Goal: Contribute content: Contribute content

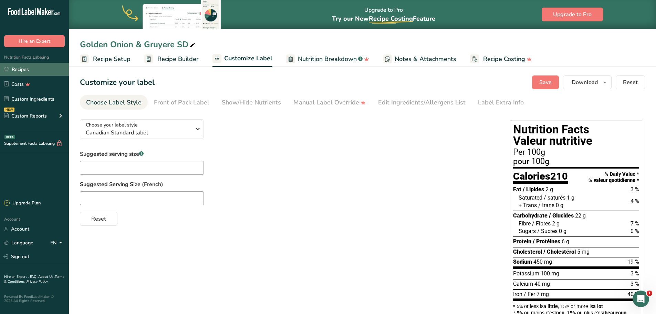
click at [55, 70] on link "Recipes" at bounding box center [34, 69] width 69 height 13
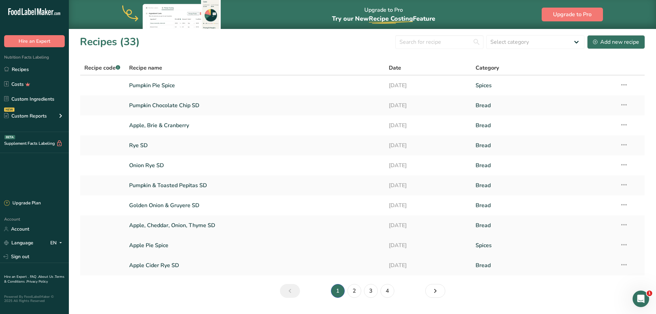
click at [168, 241] on link "Apple Pie Spice" at bounding box center [255, 245] width 252 height 14
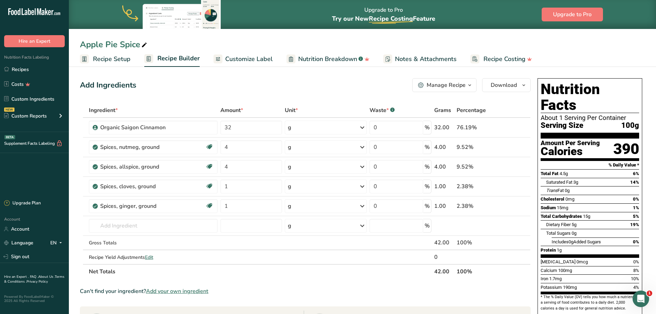
click at [315, 101] on div "Add Ingredients Manage Recipe Delete Recipe Duplicate Recipe Scale Recipe Save …" at bounding box center [307, 289] width 455 height 428
click at [515, 187] on icon at bounding box center [516, 186] width 5 height 7
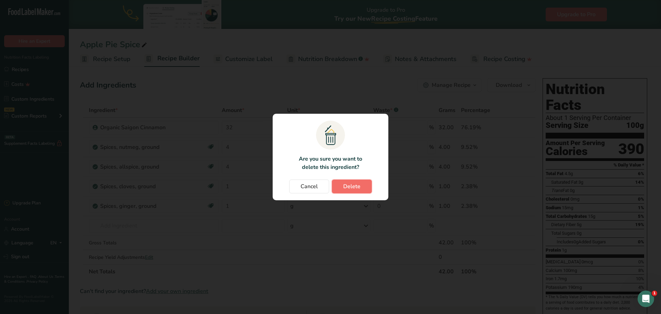
click at [348, 181] on button "Delete" at bounding box center [352, 186] width 40 height 14
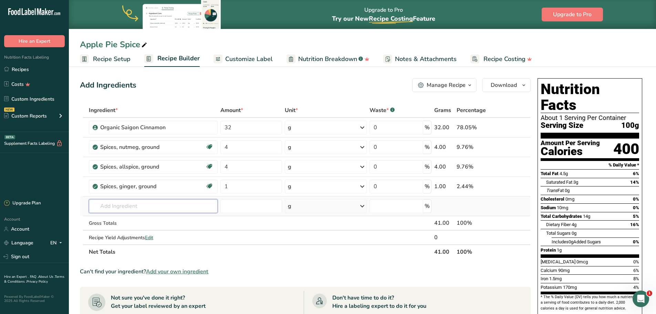
click at [169, 204] on input "text" at bounding box center [153, 206] width 129 height 14
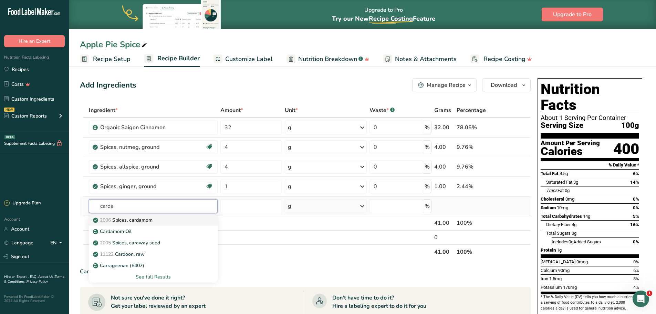
type input "Spices, cardamom"
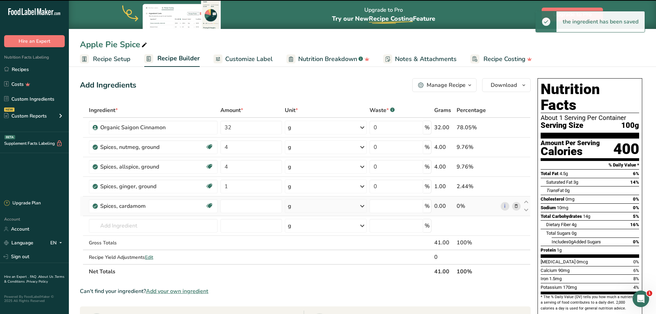
type input "0"
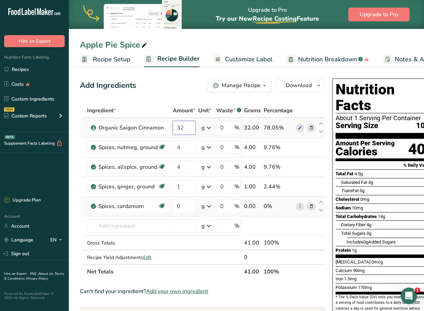
click at [188, 127] on input "32" at bounding box center [184, 128] width 23 height 14
type input "31"
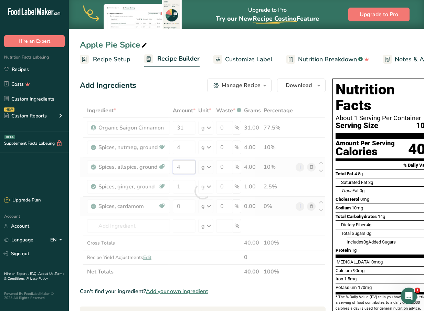
click at [181, 167] on div "Ingredient * Amount * Unit * Waste * .a-a{fill:#347362;}.b-a{fill:#fff;} Grams …" at bounding box center [203, 191] width 246 height 176
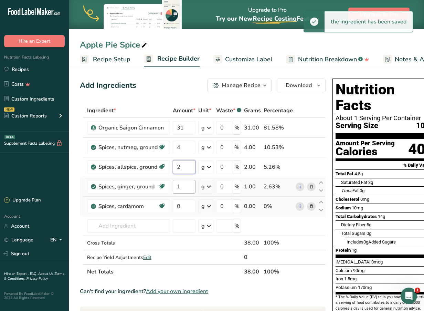
type input "2"
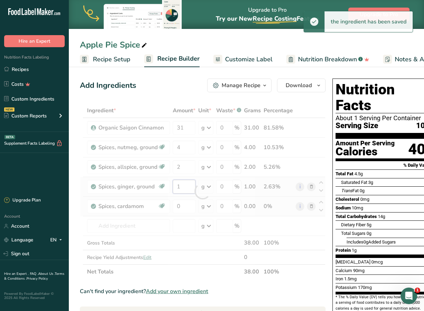
click at [184, 187] on div "Ingredient * Amount * Unit * Waste * .a-a{fill:#347362;}.b-a{fill:#fff;} Grams …" at bounding box center [203, 191] width 246 height 176
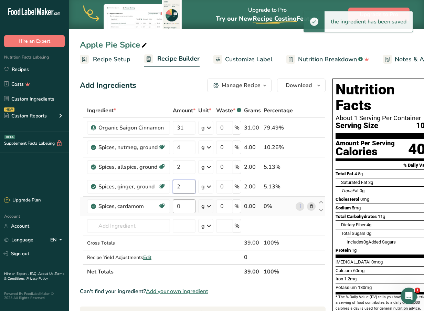
type input "2"
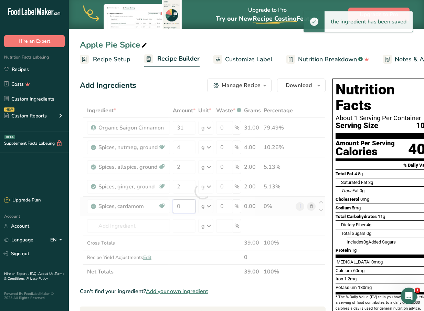
click at [183, 203] on div "Ingredient * Amount * Unit * Waste * .a-a{fill:#347362;}.b-a{fill:#fff;} Grams …" at bounding box center [203, 191] width 246 height 176
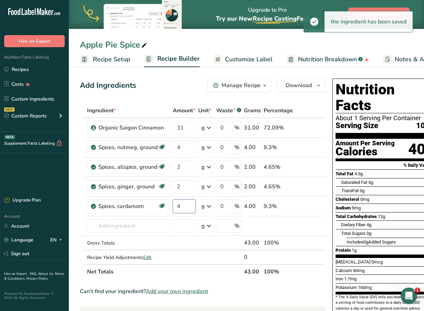
type input "4"
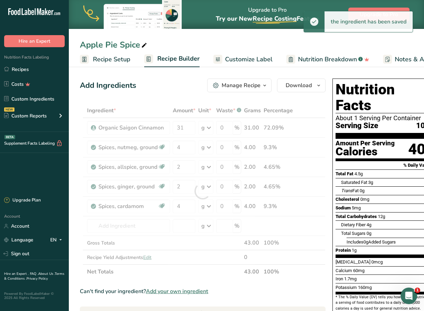
click at [165, 93] on div "Add Ingredients Manage Recipe Delete Recipe Duplicate Recipe Scale Recipe Save …" at bounding box center [205, 302] width 250 height 452
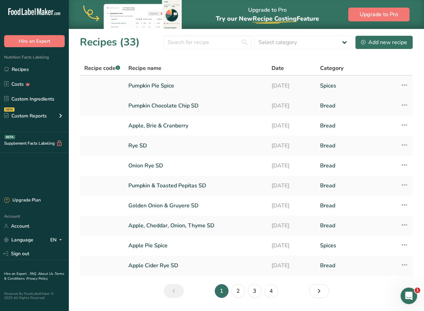
click at [181, 81] on link "Pumpkin Pie Spice" at bounding box center [195, 85] width 135 height 14
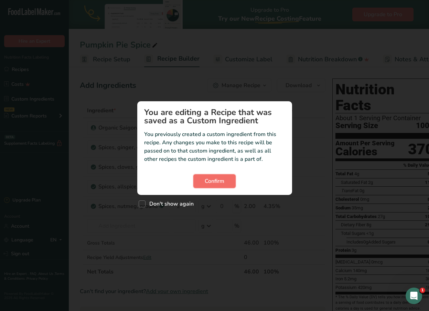
click at [221, 185] on button "Confirm" at bounding box center [214, 181] width 42 height 14
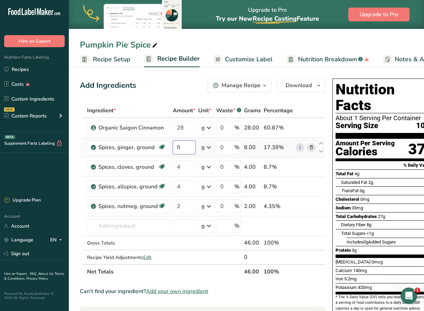
click at [186, 148] on input "8" at bounding box center [184, 147] width 23 height 14
type input "4"
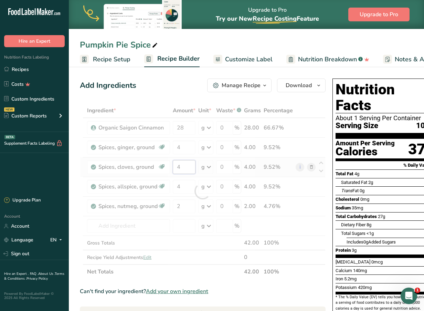
click at [187, 164] on div "Ingredient * Amount * Unit * Waste * .a-a{fill:#347362;}.b-a{fill:#fff;} Grams …" at bounding box center [203, 191] width 246 height 176
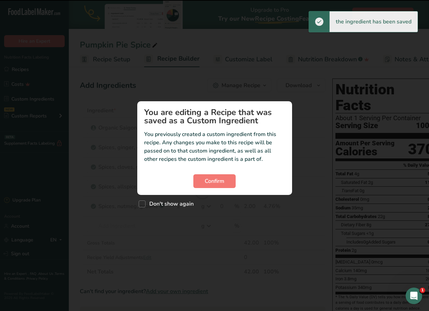
click at [207, 188] on section "You are editing a Recipe that was saved as a Custom Ingredient You previously c…" at bounding box center [214, 148] width 155 height 94
click at [161, 206] on span "Don't show again" at bounding box center [170, 203] width 48 height 7
click at [143, 206] on input "Don't show again" at bounding box center [141, 204] width 4 height 4
checkbox input "true"
click at [208, 184] on span "Confirm" at bounding box center [215, 181] width 20 height 8
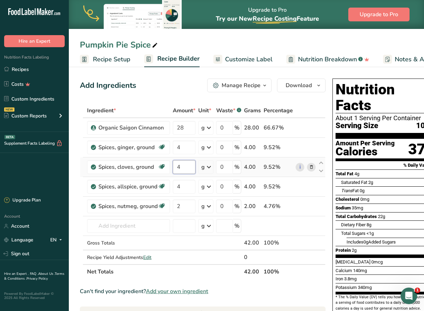
click at [186, 169] on input "4" at bounding box center [184, 167] width 23 height 14
type input "2"
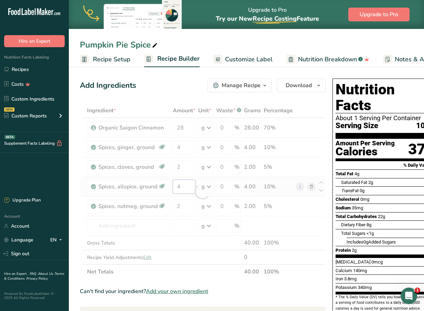
click at [184, 186] on div "Ingredient * Amount * Unit * Waste * .a-a{fill:#347362;}.b-a{fill:#fff;} Grams …" at bounding box center [203, 191] width 246 height 176
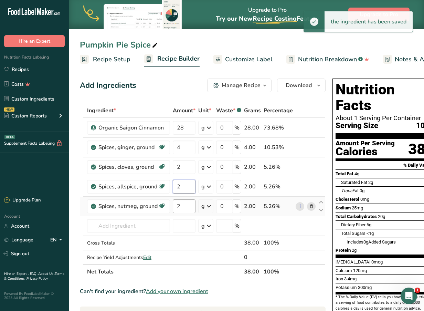
type input "2"
click at [184, 206] on div "Ingredient * Amount * Unit * Waste * .a-a{fill:#347362;}.b-a{fill:#fff;} Grams …" at bounding box center [203, 191] width 246 height 176
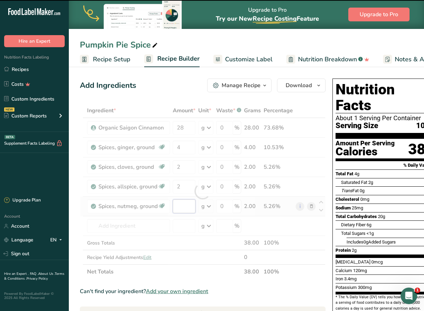
type input "2"
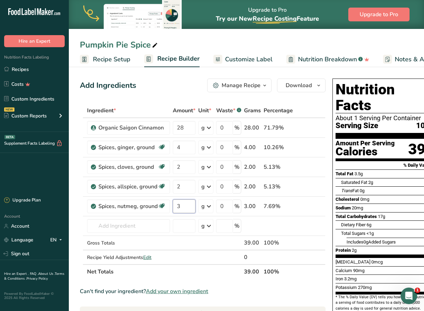
type input "3"
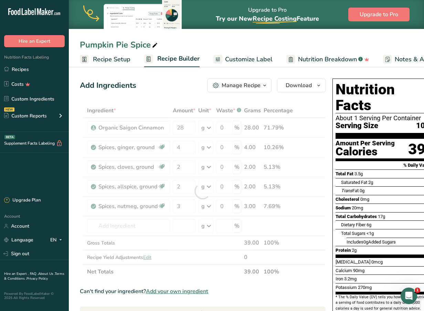
click at [194, 274] on div "Ingredient * Amount * Unit * Waste * .a-a{fill:#347362;}.b-a{fill:#fff;} Grams …" at bounding box center [203, 191] width 246 height 176
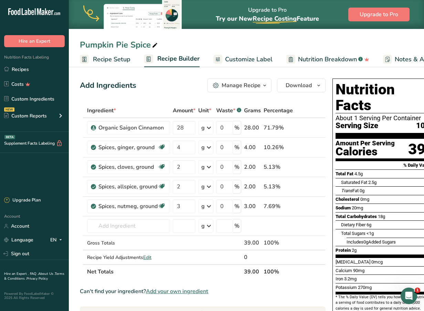
click at [304, 102] on div "Add Ingredients Manage Recipe Delete Recipe Duplicate Recipe Scale Recipe Save …" at bounding box center [205, 302] width 250 height 452
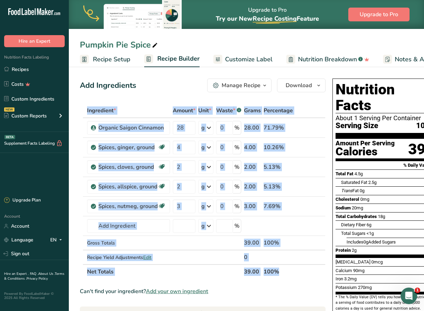
click at [304, 102] on div "Add Ingredients Manage Recipe Delete Recipe Duplicate Recipe Scale Recipe Save …" at bounding box center [205, 302] width 250 height 452
click at [14, 71] on link "Recipes" at bounding box center [34, 69] width 69 height 13
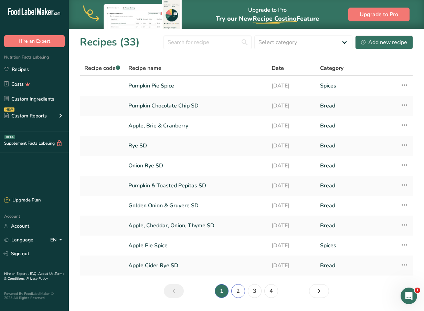
click at [237, 289] on link "2" at bounding box center [238, 291] width 14 height 14
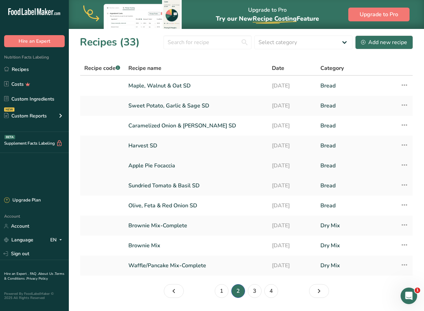
click at [169, 167] on link "Apple Pie Focaccia" at bounding box center [195, 165] width 135 height 14
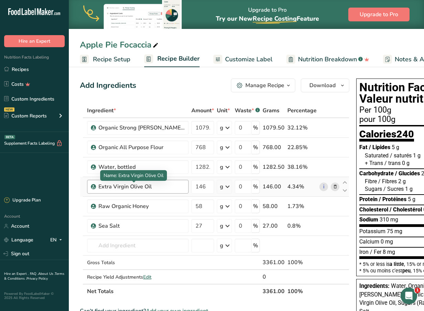
click at [162, 185] on div "Extra Virgin Olive Oil" at bounding box center [141, 186] width 86 height 8
click at [152, 188] on div "Extra Virgin Olive Oil" at bounding box center [141, 186] width 86 height 8
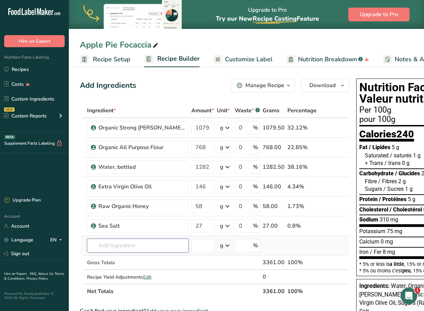
click at [145, 249] on input "text" at bounding box center [138, 246] width 102 height 14
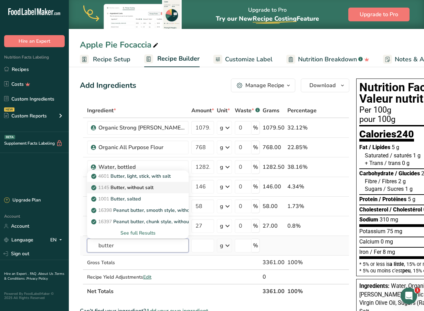
type input "butter"
click at [148, 188] on p "1145 Butter, without salt" at bounding box center [123, 187] width 61 height 7
type input "Butter, without salt"
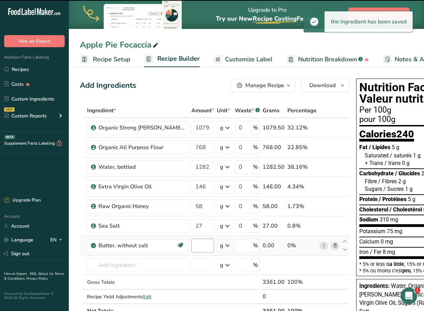
type input "0"
click at [191, 245] on input "0" at bounding box center [202, 246] width 23 height 14
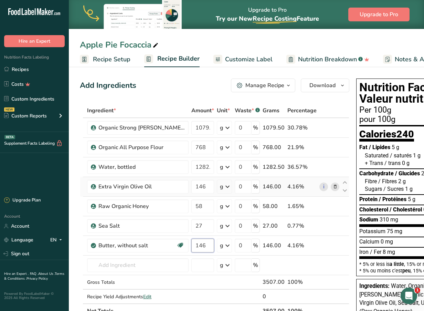
type input "146"
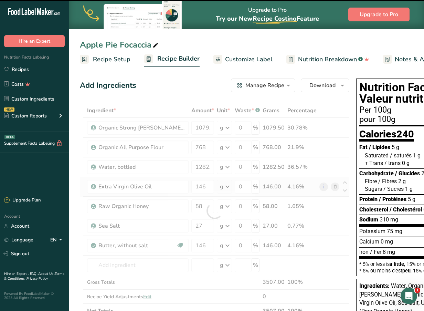
click at [321, 188] on div "Ingredient * Amount * Unit * Waste * .a-a{fill:#347362;}.b-a{fill:#fff;} Grams …" at bounding box center [215, 210] width 270 height 215
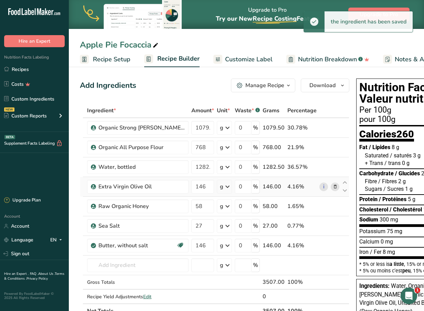
click at [333, 188] on icon at bounding box center [335, 186] width 5 height 7
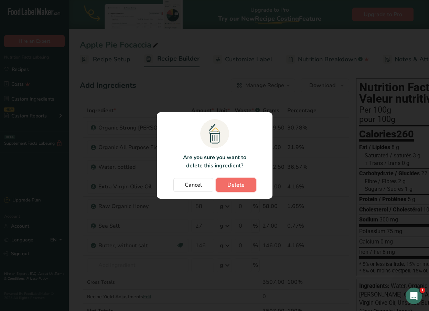
click at [241, 184] on span "Delete" at bounding box center [236, 185] width 17 height 8
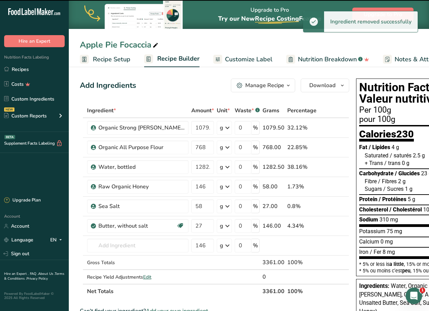
type input "58"
type input "27"
type input "146"
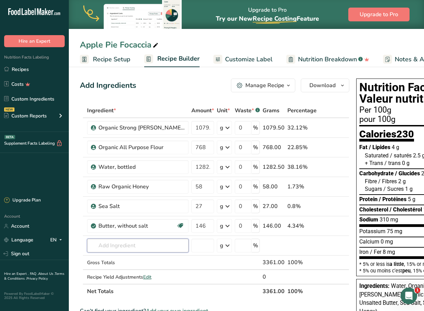
click at [117, 245] on input "text" at bounding box center [138, 246] width 102 height 14
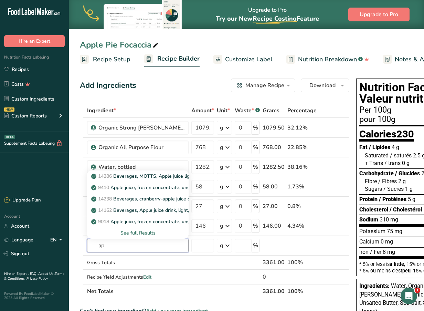
type input "a"
type input "apple juice"
click at [137, 232] on div "See full Results" at bounding box center [138, 232] width 91 height 7
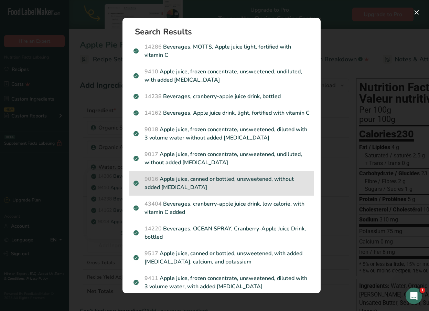
click at [179, 186] on p "9016 Apple juice, canned or bottled, unsweetened, without added [MEDICAL_DATA]" at bounding box center [222, 183] width 176 height 17
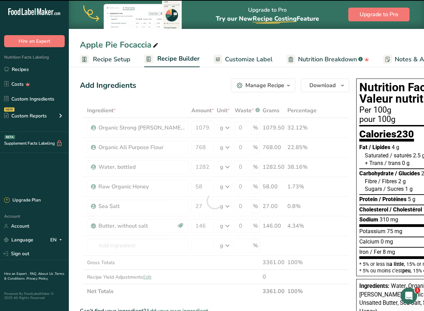
type input "0"
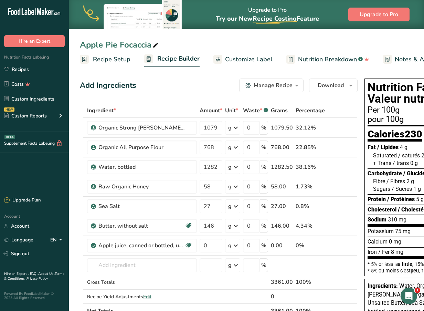
click at [339, 111] on th at bounding box center [337, 111] width 23 height 14
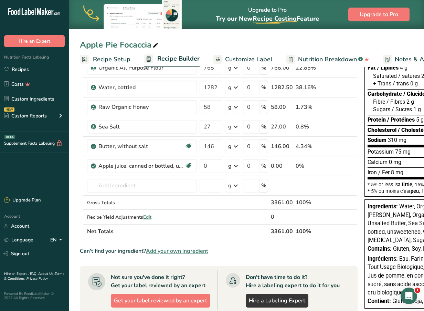
scroll to position [81, 0]
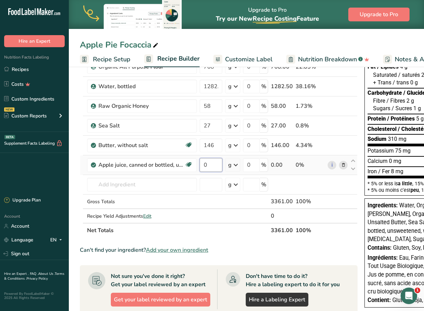
click at [211, 166] on input "0" at bounding box center [211, 165] width 23 height 14
type input "324.000026"
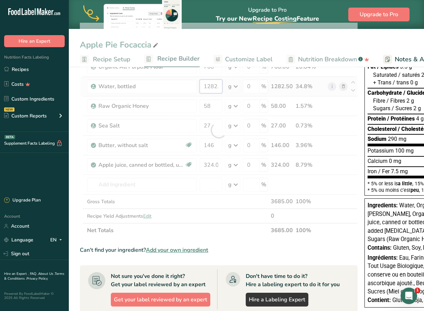
click at [218, 85] on div "Ingredient * Amount * Unit * Waste * .a-a{fill:#347362;}.b-a{fill:#fff;} Grams …" at bounding box center [219, 130] width 278 height 215
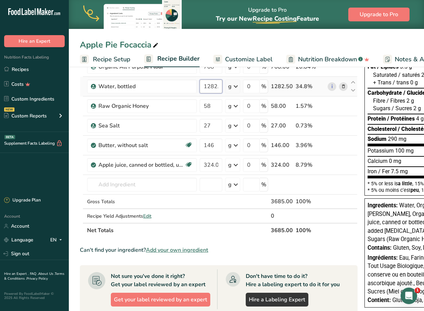
click at [216, 89] on input "1282.5" at bounding box center [211, 87] width 23 height 14
type input "958.5"
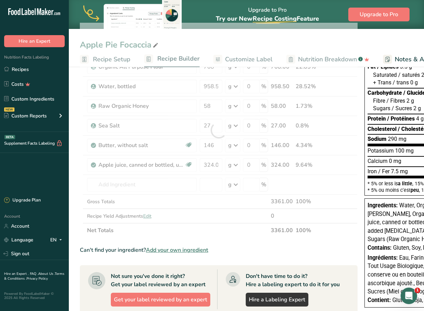
click at [80, 169] on section "Add Ingredients Manage Recipe Delete Recipe Duplicate Recipe Scale Recipe Save …" at bounding box center [246, 232] width 355 height 497
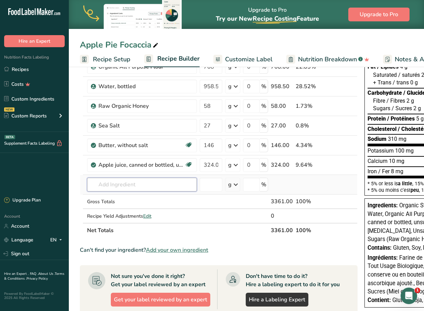
click at [142, 184] on input "text" at bounding box center [142, 185] width 110 height 14
type input "apple pie spice"
click at [134, 198] on div "Apple Pie Spice" at bounding box center [137, 198] width 88 height 7
type input "Apple Pie Spice"
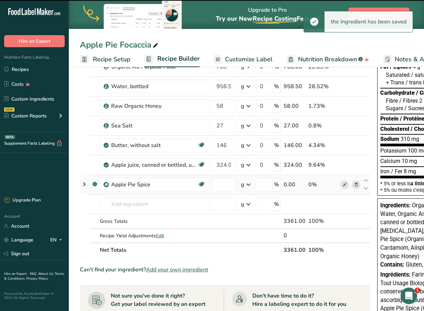
type input "0"
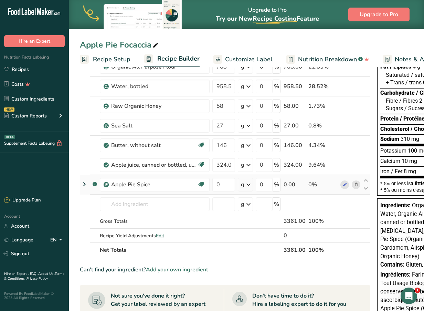
click at [326, 44] on div "Apple Pie Focaccia" at bounding box center [246, 45] width 355 height 12
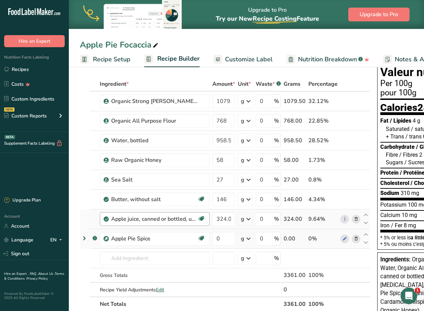
scroll to position [27, 0]
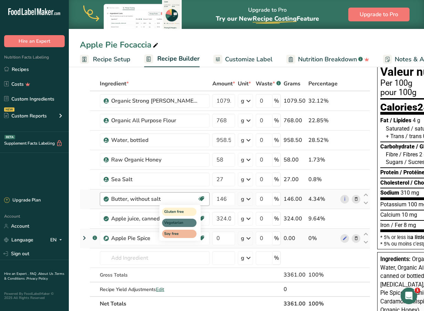
click at [222, 238] on div "Gluten free Vegetarian Soy free" at bounding box center [192, 221] width 66 height 37
click at [222, 241] on input "0" at bounding box center [223, 238] width 23 height 14
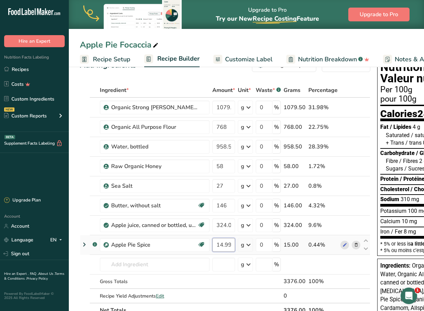
scroll to position [20, 0]
click at [222, 241] on input "14.999986" at bounding box center [223, 245] width 23 height 14
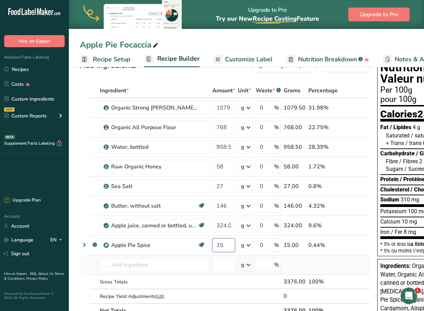
type input "15"
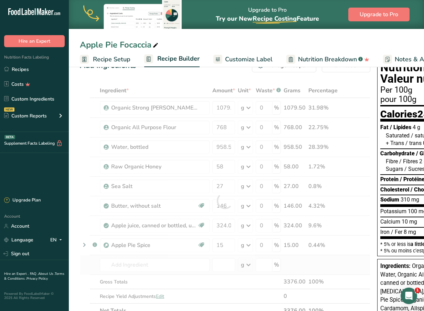
click at [212, 271] on div "Ingredient * Amount * Unit * Waste * .a-a{fill:#347362;}.b-a{fill:#fff;} Grams …" at bounding box center [225, 200] width 291 height 234
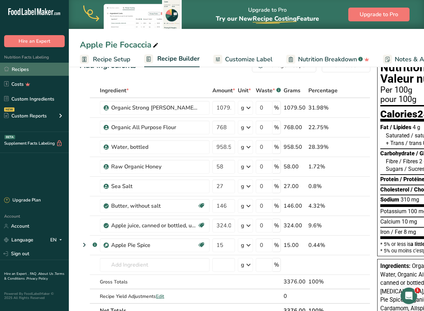
click at [51, 70] on link "Recipes" at bounding box center [34, 69] width 69 height 13
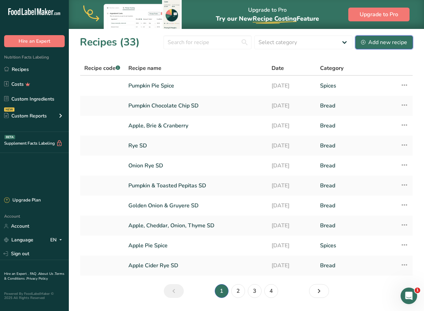
click at [376, 42] on div "Add new recipe" at bounding box center [384, 42] width 46 height 8
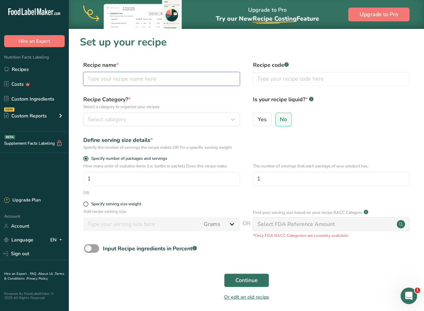
click at [174, 78] on input "text" at bounding box center [161, 79] width 157 height 14
click at [104, 79] on input "Apple Butter Topping" at bounding box center [161, 79] width 157 height 14
type input "AP Focaccia Butter Topping"
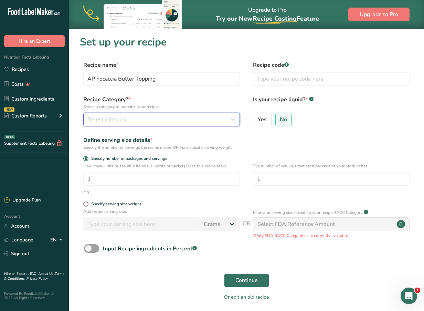
click at [183, 120] on div "Select category" at bounding box center [160, 119] width 144 height 8
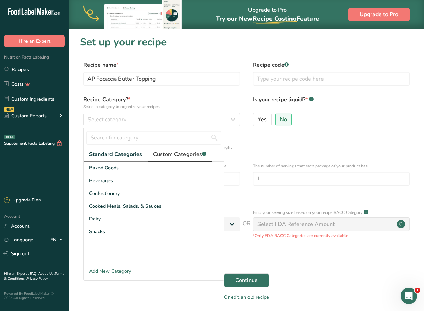
click at [177, 153] on span "Custom Categories .a-a{fill:#347362;}.b-a{fill:#fff;}" at bounding box center [179, 154] width 53 height 8
click at [127, 271] on div "Add New Category" at bounding box center [154, 270] width 140 height 7
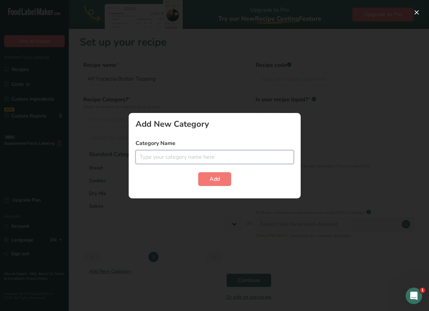
click at [189, 161] on input "text" at bounding box center [215, 157] width 158 height 14
type input "Fillings/Toppings"
click at [212, 176] on span "Add" at bounding box center [215, 179] width 10 height 8
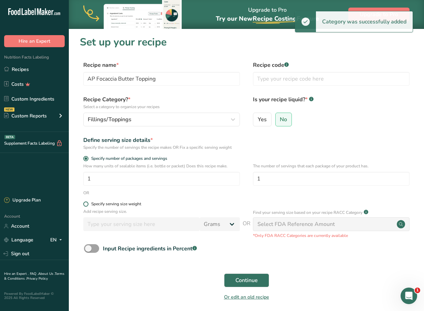
click at [86, 206] on span at bounding box center [85, 203] width 5 height 5
click at [86, 206] on input "Specify serving size weight" at bounding box center [85, 204] width 4 height 4
radio input "true"
radio input "false"
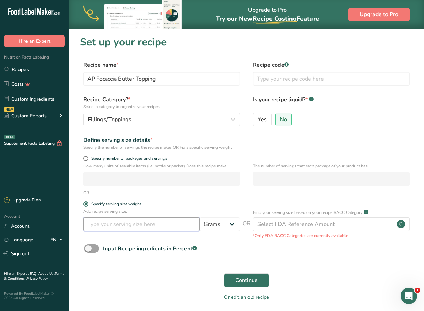
click at [90, 222] on input "number" at bounding box center [141, 224] width 116 height 14
type input "100"
click at [228, 275] on button "Continue" at bounding box center [246, 280] width 45 height 14
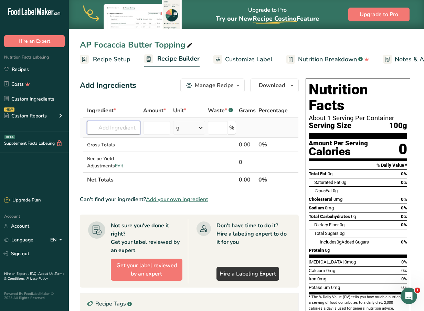
click at [96, 129] on input "text" at bounding box center [113, 128] width 53 height 14
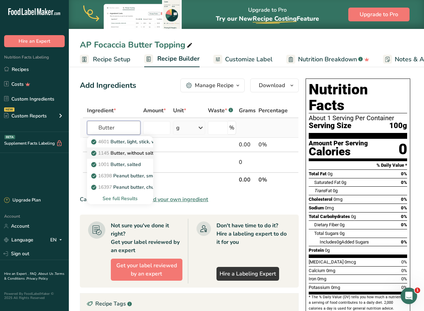
type input "Butter"
click at [123, 153] on p "1145 Butter, without salt" at bounding box center [123, 152] width 61 height 7
type input "Butter, without salt"
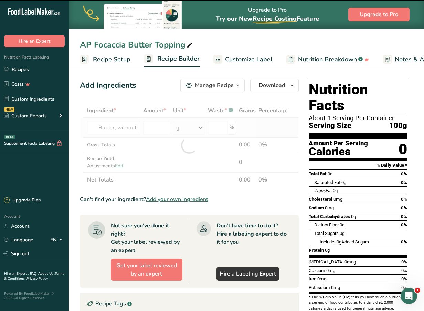
type input "0"
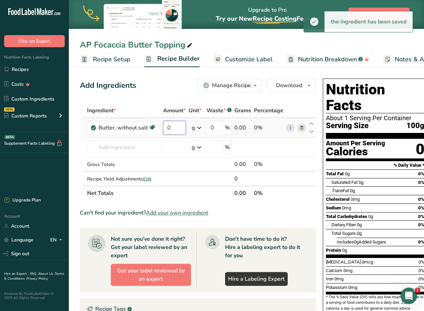
click at [175, 129] on input "0" at bounding box center [174, 128] width 23 height 14
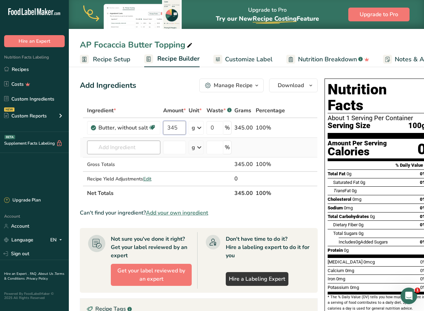
type input "345"
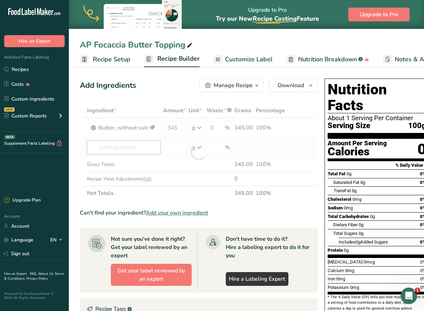
click at [123, 143] on div "Ingredient * Amount * Unit * Waste * .a-a{fill:#347362;}.b-a{fill:#fff;} Grams …" at bounding box center [199, 151] width 238 height 97
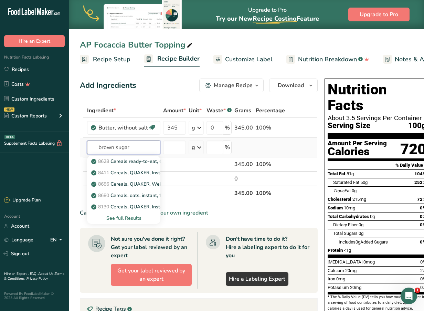
drag, startPoint x: 144, startPoint y: 147, endPoint x: 86, endPoint y: 147, distance: 57.1
click at [86, 147] on td "brown sugar 8628 Cereals ready-to-eat, QUAKER, Maple Brown Sugar LIFE Cereal 84…" at bounding box center [124, 148] width 76 height 20
type input "sugar"
click at [136, 218] on div "See full Results" at bounding box center [124, 217] width 62 height 7
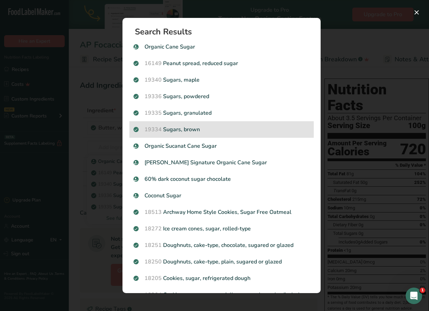
click at [193, 129] on p "19334 Sugars, brown" at bounding box center [222, 129] width 176 height 8
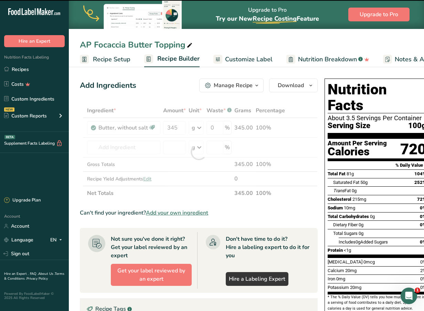
type input "0"
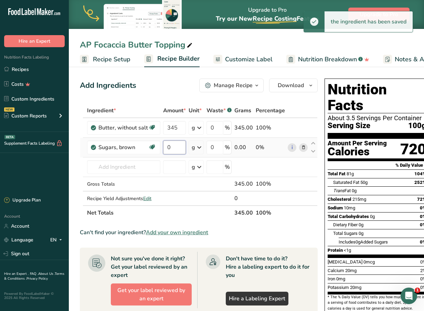
click at [173, 147] on input "0" at bounding box center [174, 147] width 23 height 14
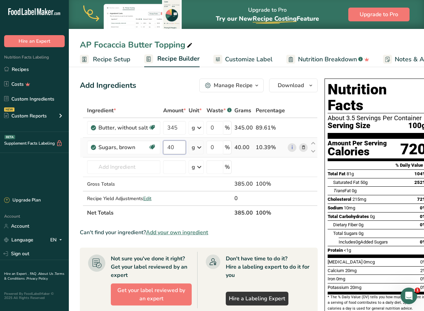
type input "4"
type input "300"
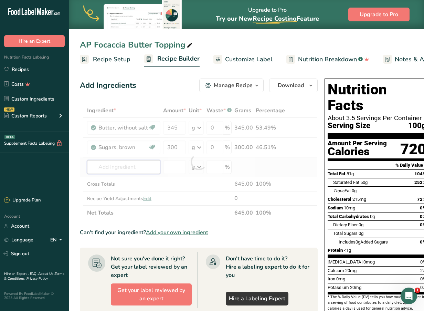
click at [148, 166] on div "Ingredient * Amount * Unit * Waste * .a-a{fill:#347362;}.b-a{fill:#fff;} Grams …" at bounding box center [199, 161] width 238 height 117
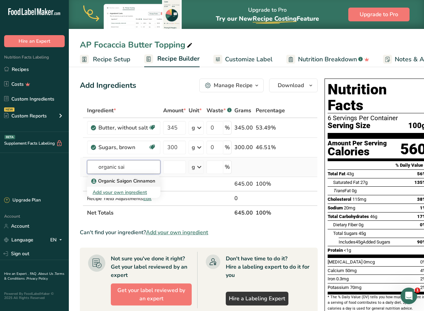
type input "organic sai"
click at [136, 179] on p "Organic Saigon Cinnamon" at bounding box center [124, 180] width 63 height 7
type input "Organic Saigon Cinnamon"
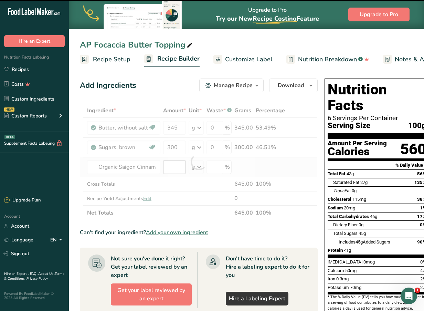
type input "0"
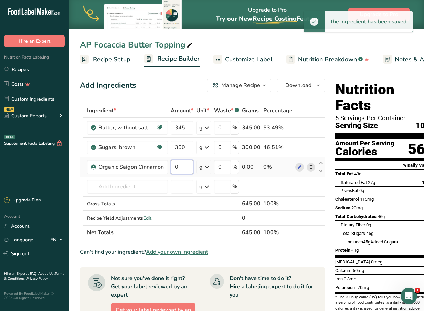
click at [184, 165] on input "0" at bounding box center [182, 167] width 23 height 14
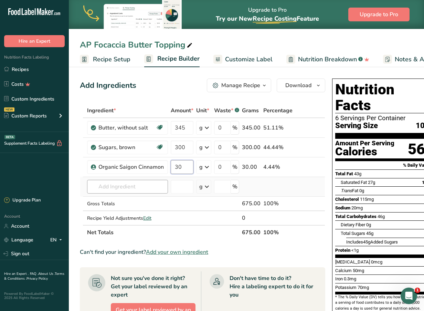
type input "30"
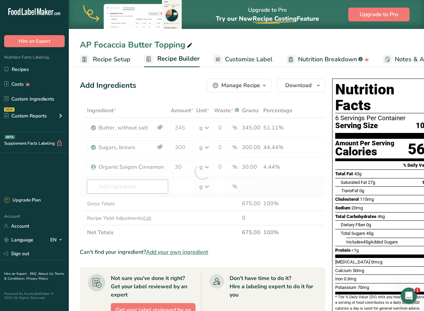
click at [154, 185] on div "Ingredient * Amount * Unit * Waste * .a-a{fill:#347362;}.b-a{fill:#fff;} Grams …" at bounding box center [202, 171] width 245 height 136
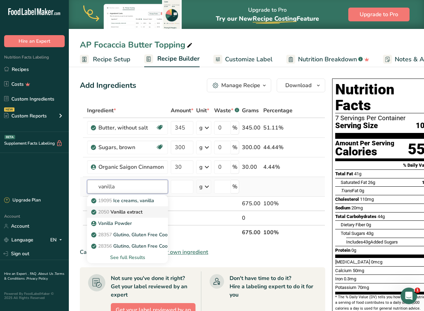
type input "vanilla"
click at [140, 208] on p "2050 Vanilla extract" at bounding box center [118, 211] width 50 height 7
type input "Vanilla extract"
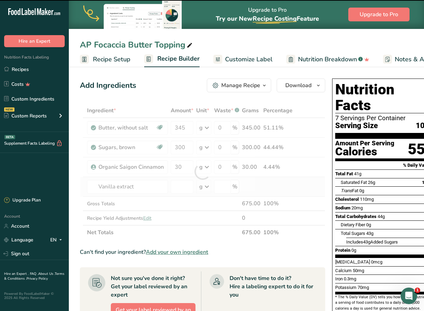
type input "0"
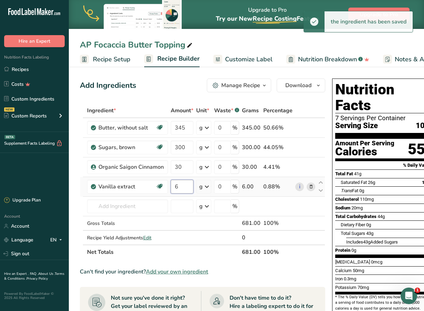
click at [188, 185] on input "6" at bounding box center [182, 187] width 23 height 14
type input "6"
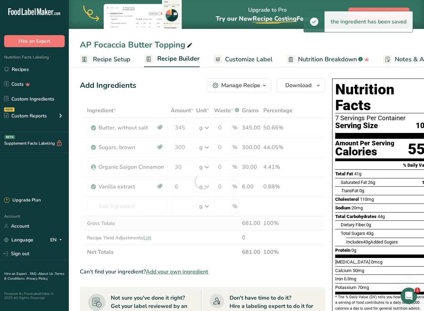
click at [181, 220] on div "Ingredient * Amount * Unit * Waste * .a-a{fill:#347362;}.b-a{fill:#fff;} Grams …" at bounding box center [202, 181] width 245 height 156
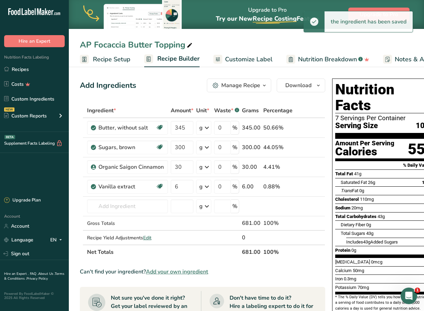
click at [266, 84] on span "button" at bounding box center [264, 85] width 8 height 8
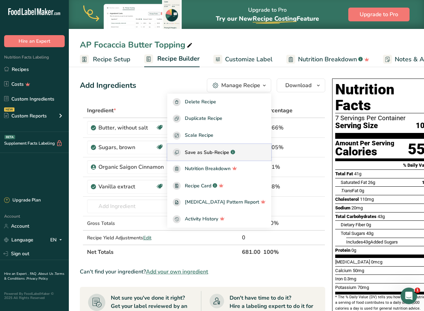
click at [229, 153] on span "Save as Sub-Recipe" at bounding box center [207, 152] width 44 height 7
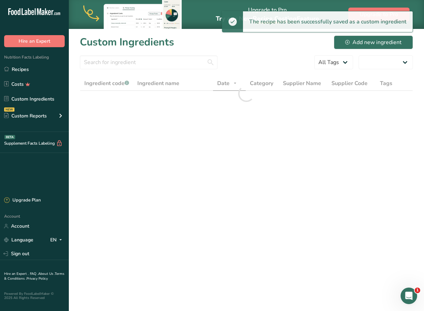
select select "30"
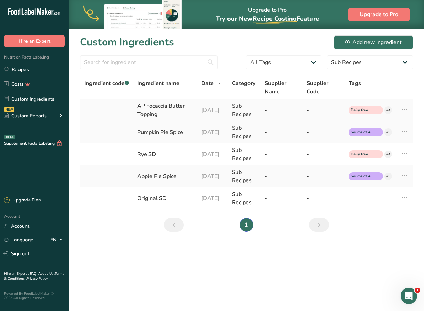
click at [179, 106] on div "AP Focaccia Butter Topping" at bounding box center [165, 110] width 56 height 17
click at [155, 115] on div "AP Focaccia Butter Topping" at bounding box center [165, 110] width 56 height 17
click at [108, 106] on td at bounding box center [106, 110] width 53 height 22
click at [161, 107] on div "AP Focaccia Butter Topping" at bounding box center [165, 110] width 56 height 17
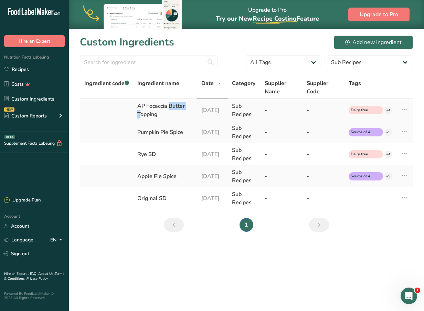
click at [161, 107] on div "AP Focaccia Butter Topping" at bounding box center [165, 110] width 56 height 17
click at [244, 114] on div "Sub Recipes" at bounding box center [244, 110] width 24 height 17
click at [28, 64] on link "Recipes" at bounding box center [34, 69] width 69 height 13
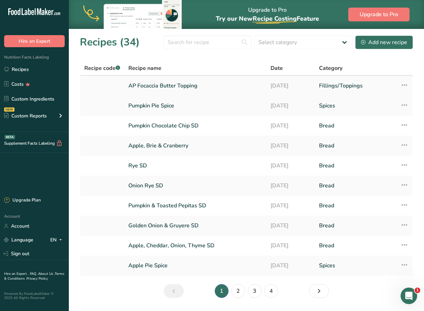
click at [160, 87] on link "AP Focaccia Butter Topping" at bounding box center [195, 85] width 134 height 14
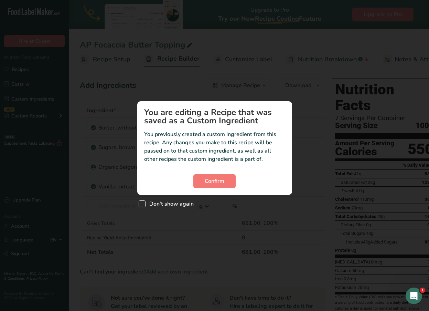
click at [171, 204] on span "Don't show again" at bounding box center [170, 203] width 48 height 7
click at [143, 204] on input "Don't show again" at bounding box center [141, 204] width 4 height 4
checkbox input "true"
click at [215, 181] on span "Confirm" at bounding box center [215, 181] width 20 height 8
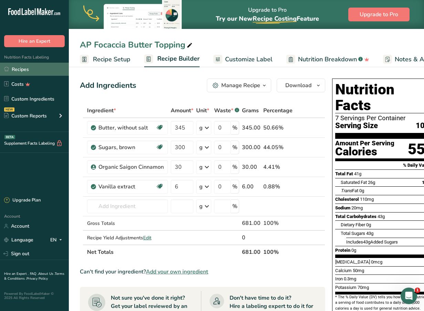
click at [53, 70] on link "Recipes" at bounding box center [34, 69] width 69 height 13
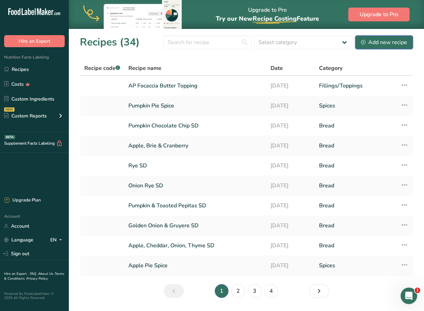
click at [369, 44] on div "Add new recipe" at bounding box center [384, 42] width 46 height 8
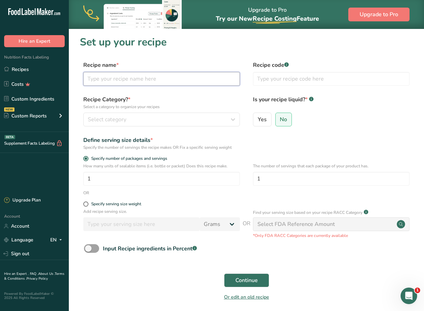
click at [153, 76] on input "text" at bounding box center [161, 79] width 157 height 14
type input "Crumble Topping"
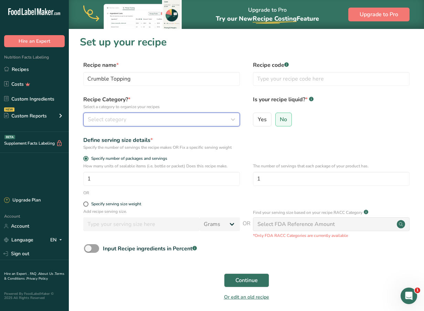
click at [151, 119] on div "Select category" at bounding box center [160, 119] width 144 height 8
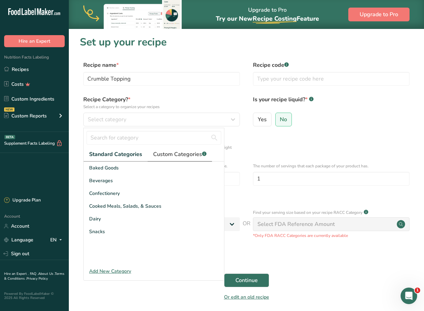
click at [174, 154] on span "Custom Categories .a-a{fill:#347362;}.b-a{fill:#fff;}" at bounding box center [179, 154] width 53 height 8
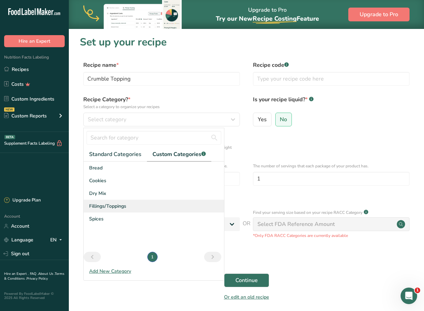
click at [135, 201] on div "Fillings/Toppings" at bounding box center [154, 206] width 140 height 13
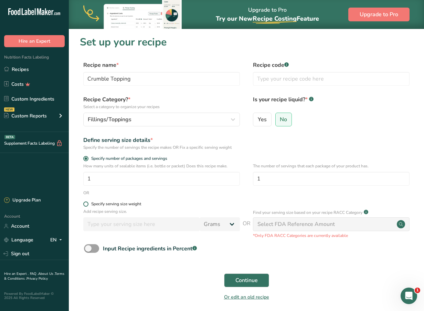
click at [86, 204] on span at bounding box center [85, 203] width 5 height 5
click at [86, 204] on input "Specify serving size weight" at bounding box center [85, 204] width 4 height 4
radio input "true"
radio input "false"
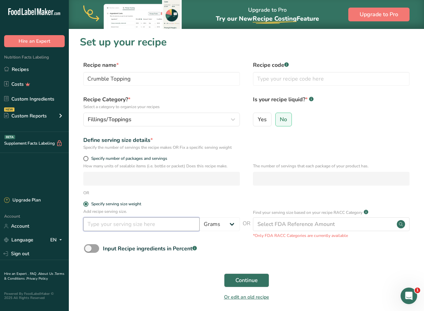
click at [93, 228] on input "number" at bounding box center [141, 224] width 116 height 14
type input "100"
click at [230, 277] on button "Continue" at bounding box center [246, 280] width 45 height 14
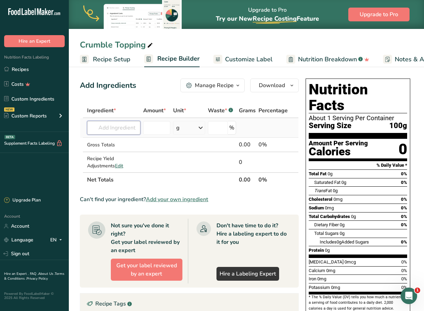
click at [128, 128] on input "text" at bounding box center [113, 128] width 53 height 14
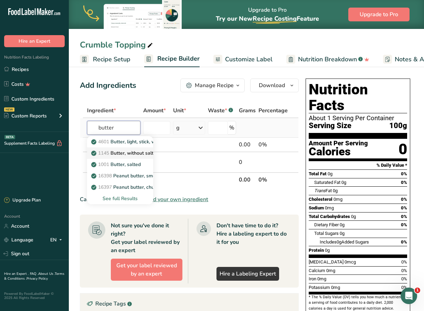
type input "butter"
click at [127, 155] on p "1145 Butter, without salt" at bounding box center [123, 152] width 61 height 7
type input "Butter, without salt"
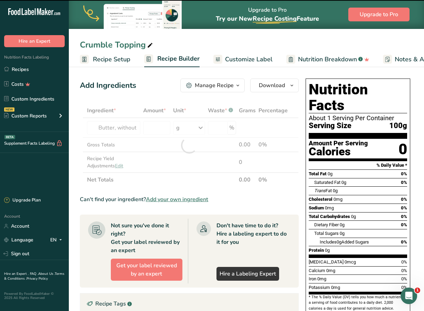
type input "0"
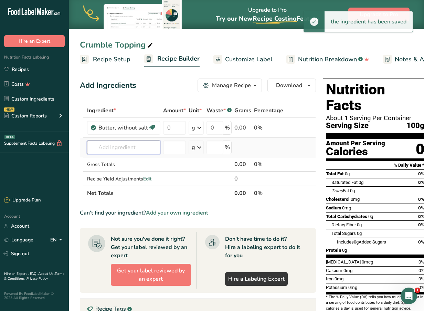
click at [118, 148] on input "text" at bounding box center [123, 147] width 73 height 14
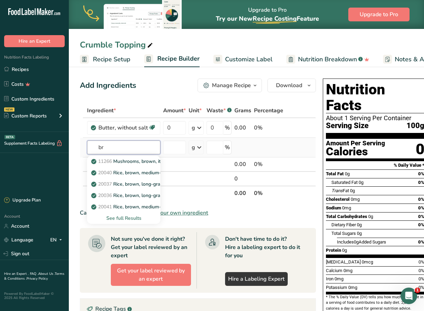
type input "b"
type input "sugar"
click at [127, 218] on div "See full Results" at bounding box center [124, 217] width 62 height 7
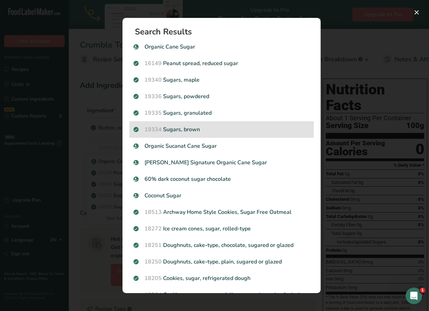
click at [189, 128] on p "19334 Sugars, brown" at bounding box center [222, 129] width 176 height 8
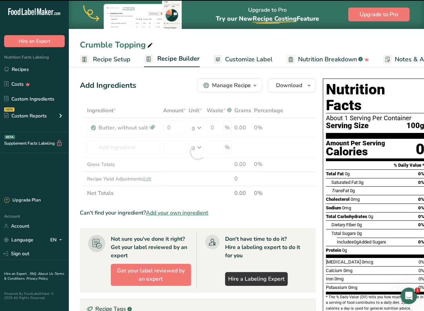
type input "0"
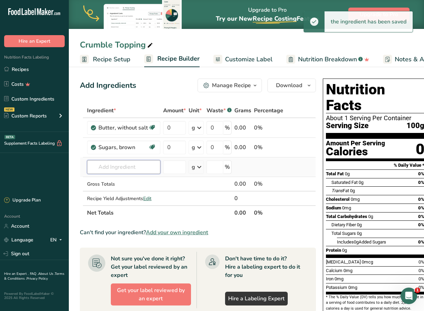
click at [109, 161] on input "text" at bounding box center [123, 167] width 73 height 14
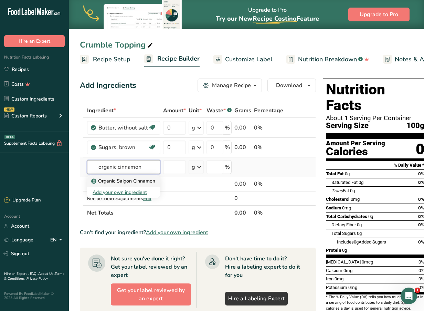
type input "organic cinnamon"
click at [112, 180] on p "Organic Saigon Cinnamon" at bounding box center [124, 180] width 63 height 7
type input "Organic Saigon Cinnamon"
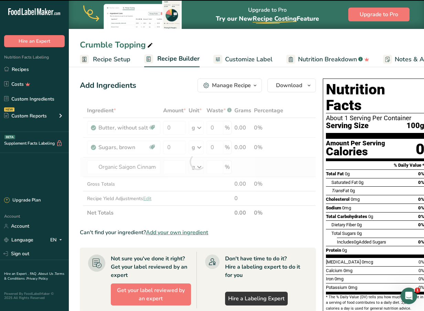
type input "0"
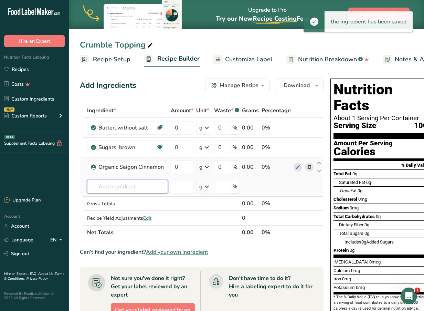
click at [108, 183] on input "text" at bounding box center [127, 187] width 81 height 14
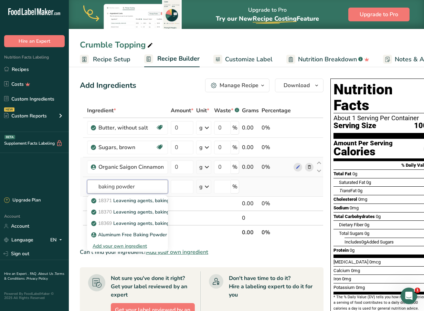
type input "baking powder"
click at [125, 243] on div "Add your own ingredient" at bounding box center [128, 245] width 70 height 7
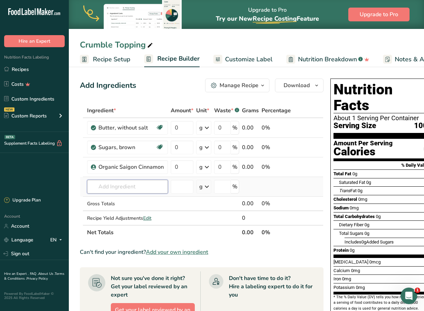
click at [141, 187] on input "text" at bounding box center [127, 187] width 81 height 14
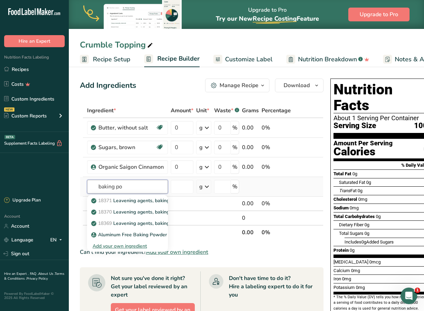
type input "baking po"
click at [134, 247] on div "Add your own ingredient" at bounding box center [128, 245] width 70 height 7
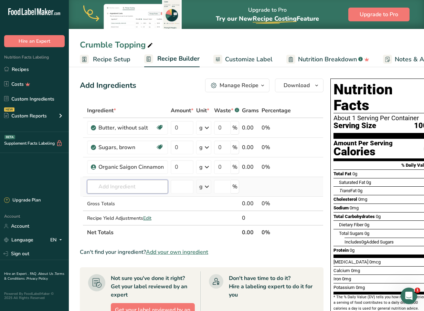
click at [133, 188] on input "text" at bounding box center [127, 187] width 81 height 14
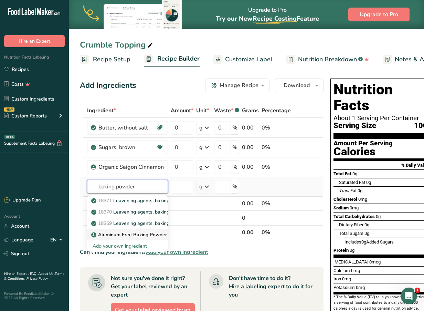
type input "baking powder"
click at [156, 233] on p "Aluminum Free Baking Powder" at bounding box center [130, 234] width 74 height 7
type input "Aluminum Free Baking Powder"
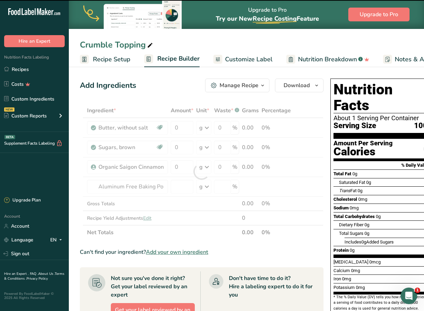
type input "0"
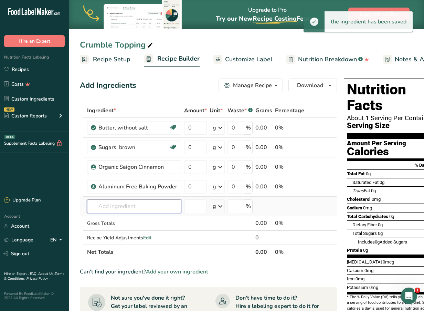
click at [120, 203] on input "text" at bounding box center [134, 206] width 94 height 14
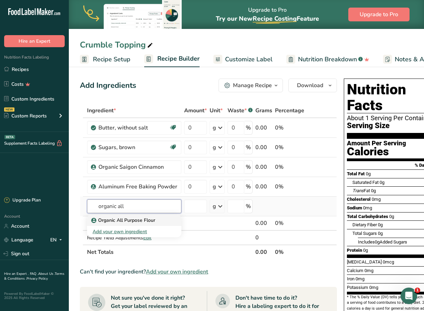
type input "organic all"
click at [120, 217] on p "Organic All Purpose Flour" at bounding box center [124, 220] width 63 height 7
type input "Organic All Purpose Flour"
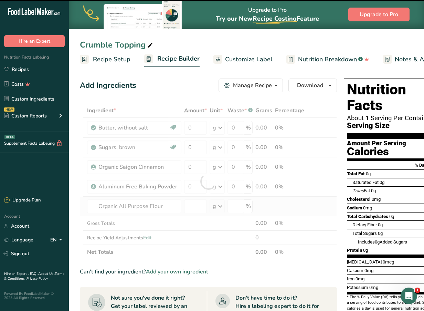
type input "0"
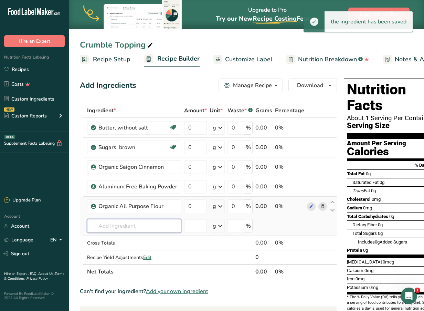
click at [120, 228] on input "text" at bounding box center [134, 226] width 94 height 14
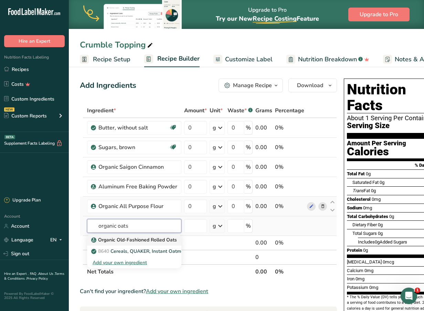
type input "organic oats"
click at [127, 240] on p "Organic Old-Fashioned Rolled Oats" at bounding box center [135, 239] width 84 height 7
type input "Organic Old-Fashioned Rolled Oats"
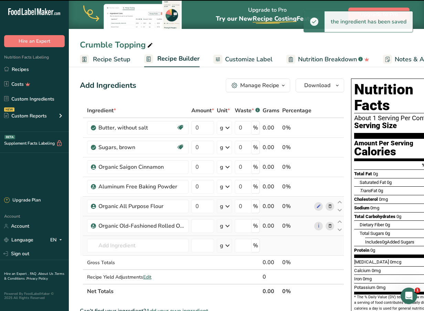
type input "0"
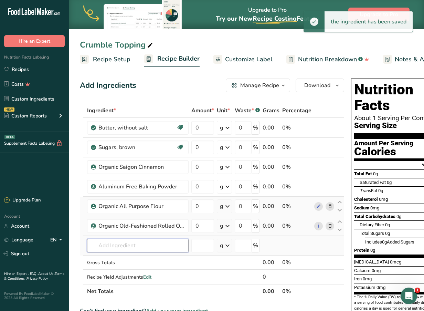
click at [128, 247] on input "text" at bounding box center [138, 246] width 102 height 14
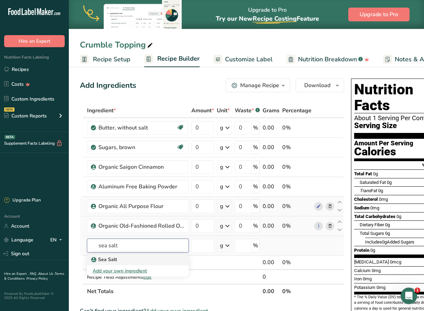
type input "sea salt"
click at [116, 260] on p "Sea Salt" at bounding box center [105, 259] width 24 height 7
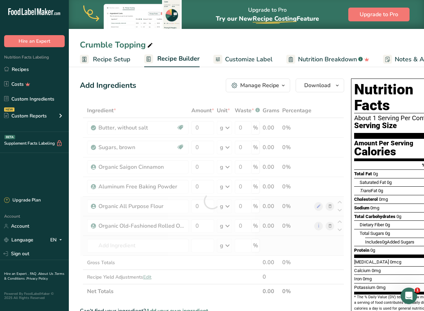
type input "Sea Salt"
type input "0"
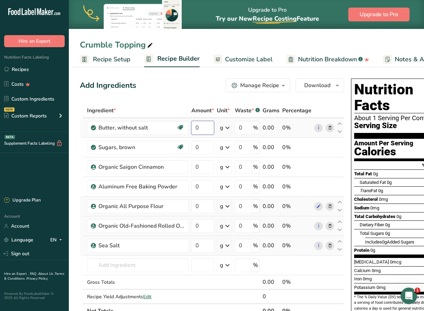
click at [205, 130] on input "0" at bounding box center [202, 128] width 23 height 14
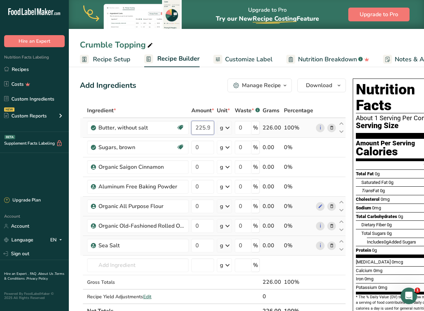
type input "226"
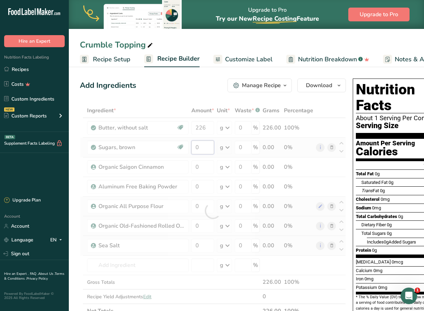
click at [199, 149] on div "Ingredient * Amount * Unit * Waste * .a-a{fill:#347362;}.b-a{fill:#fff;} Grams …" at bounding box center [213, 210] width 266 height 215
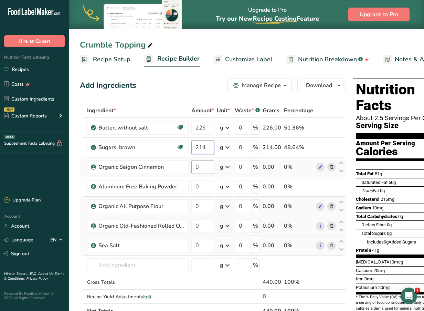
type input "214"
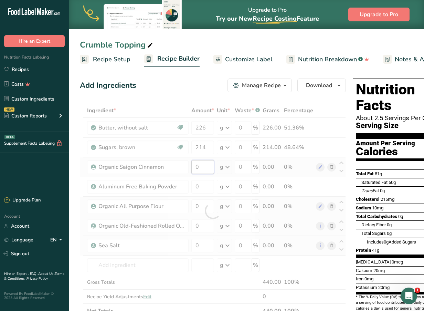
click at [202, 164] on div "Ingredient * Amount * Unit * Waste * .a-a{fill:#347362;}.b-a{fill:#fff;} Grams …" at bounding box center [213, 210] width 266 height 215
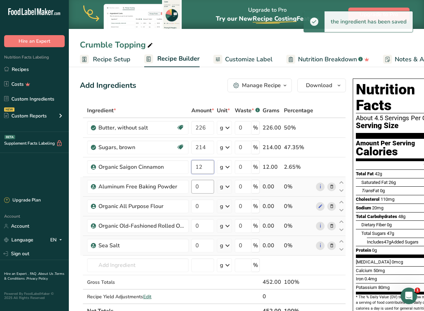
type input "12"
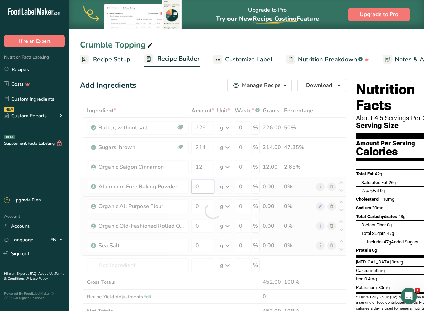
click at [203, 187] on div "Ingredient * Amount * Unit * Waste * .a-a{fill:#347362;}.b-a{fill:#fff;} Grams …" at bounding box center [213, 210] width 266 height 215
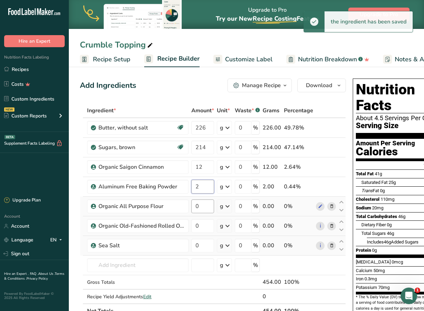
type input "2"
click at [204, 208] on div "Ingredient * Amount * Unit * Waste * .a-a{fill:#347362;}.b-a{fill:#fff;} Grams …" at bounding box center [213, 210] width 266 height 215
type input "125"
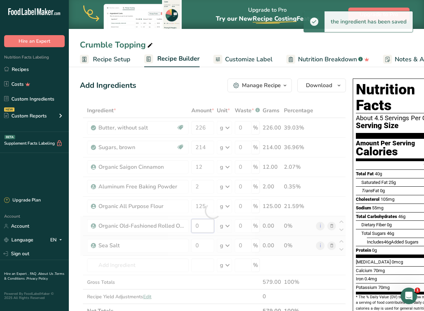
click at [204, 225] on div "Ingredient * Amount * Unit * Waste * .a-a{fill:#347362;}.b-a{fill:#fff;} Grams …" at bounding box center [213, 210] width 266 height 215
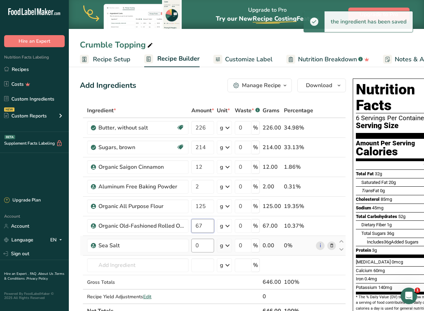
type input "67"
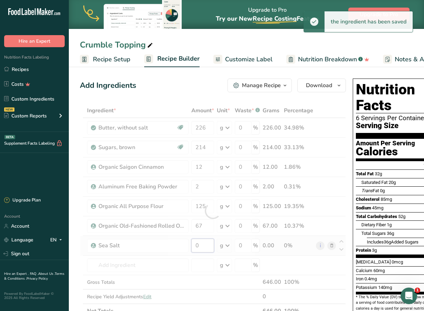
click at [203, 245] on div "Ingredient * Amount * Unit * Waste * .a-a{fill:#347362;}.b-a{fill:#fff;} Grams …" at bounding box center [213, 210] width 266 height 215
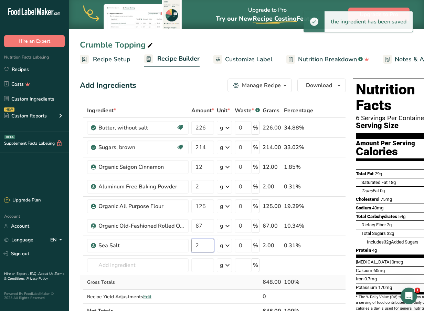
type input "2"
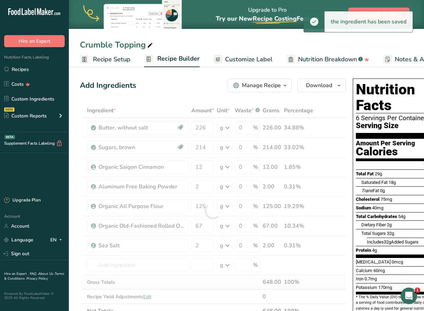
click at [228, 277] on div "Ingredient * Amount * Unit * Waste * .a-a{fill:#347362;}.b-a{fill:#fff;} Grams …" at bounding box center [213, 210] width 266 height 215
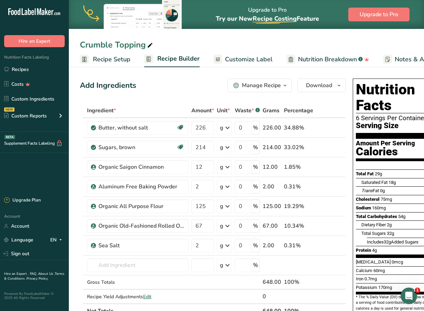
click at [162, 96] on div "Add Ingredients Manage Recipe Delete Recipe Duplicate Recipe Scale Recipe Save …" at bounding box center [215, 317] width 270 height 483
click at [254, 92] on button "Manage Recipe" at bounding box center [260, 85] width 64 height 14
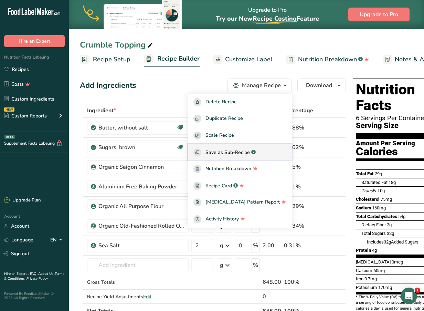
click at [243, 149] on span "Save as Sub-Recipe" at bounding box center [228, 152] width 44 height 7
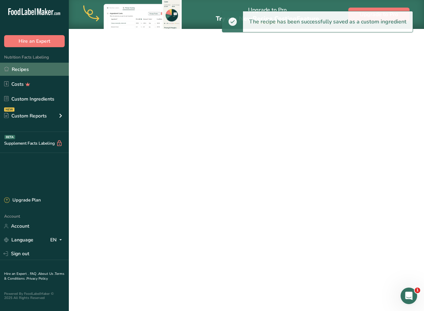
select select "30"
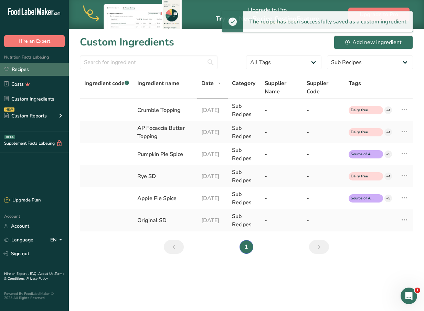
click at [32, 70] on link "Recipes" at bounding box center [34, 69] width 69 height 13
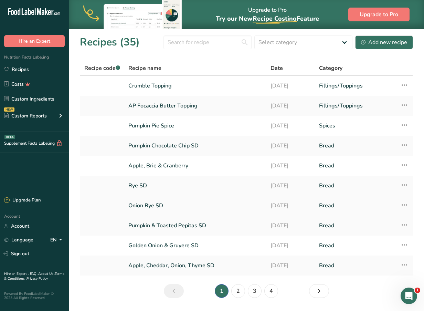
scroll to position [20, 0]
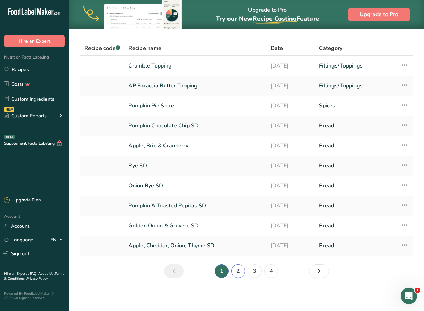
click at [239, 274] on link "2" at bounding box center [238, 271] width 14 height 14
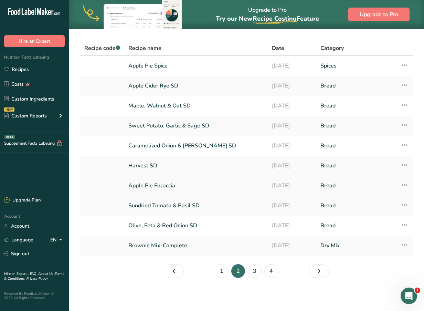
click at [166, 183] on link "Apple Pie Focaccia" at bounding box center [195, 185] width 135 height 14
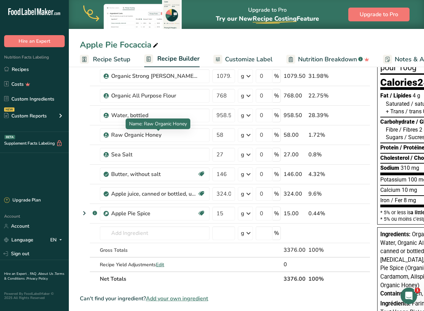
scroll to position [52, 0]
click at [239, 59] on span "Customize Label" at bounding box center [249, 59] width 48 height 9
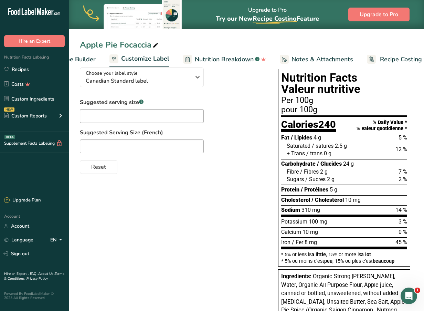
scroll to position [0, 118]
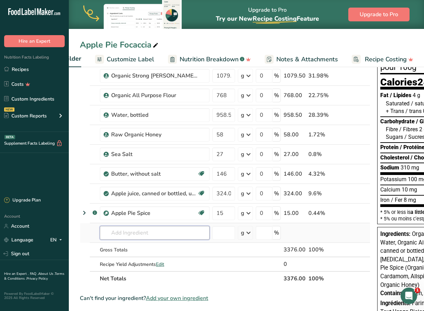
click at [126, 231] on input "text" at bounding box center [155, 233] width 110 height 14
click at [177, 297] on span "Add your own ingredient" at bounding box center [177, 298] width 62 height 8
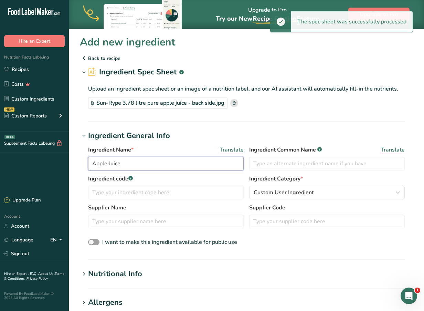
click at [158, 165] on input "Apple Juice" at bounding box center [166, 164] width 156 height 14
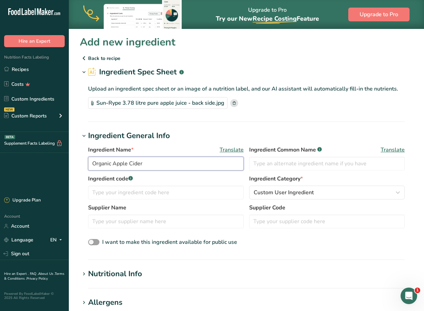
type input "Organic Apple Cider"
click at [259, 166] on input "text" at bounding box center [327, 164] width 156 height 14
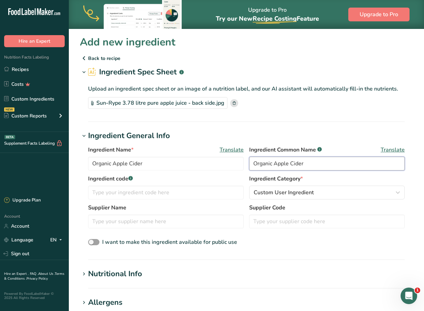
type input "Organic Apple Cider"
click at [230, 150] on span "Translate" at bounding box center [232, 150] width 24 height 8
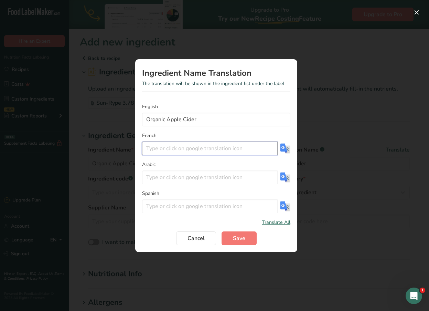
click at [219, 148] on input "Translation Modal" at bounding box center [210, 148] width 136 height 14
paste input "Cidre de pomme biologique"
type input "Cidre de pomme biologique"
click at [243, 243] on button "Save" at bounding box center [239, 238] width 35 height 14
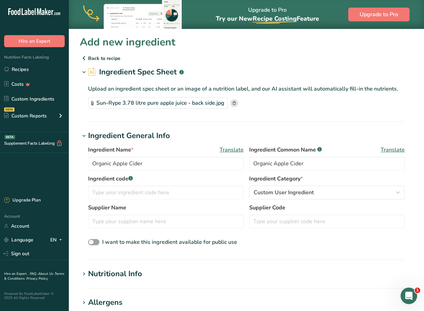
click at [392, 150] on span "Translate" at bounding box center [393, 150] width 24 height 8
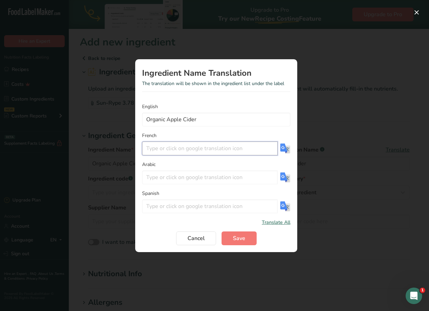
click at [249, 151] on input "Translation Modal" at bounding box center [210, 148] width 136 height 14
paste input "Cidre de pomme biologique"
type input "Cidre de pomme biologique"
click at [242, 241] on span "Save" at bounding box center [239, 238] width 12 height 8
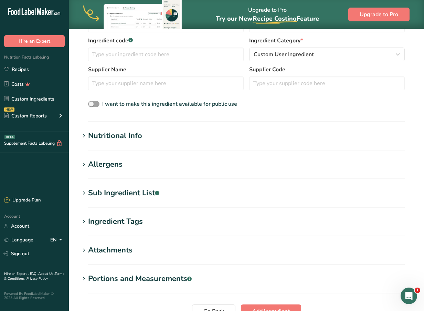
scroll to position [204, 0]
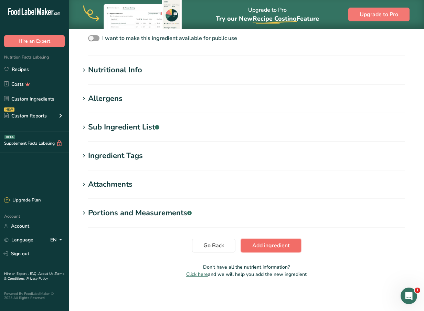
click at [267, 249] on span "Add ingredient" at bounding box center [271, 245] width 38 height 8
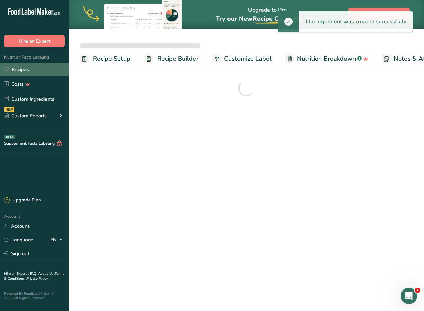
click at [48, 70] on link "Recipes" at bounding box center [34, 69] width 69 height 13
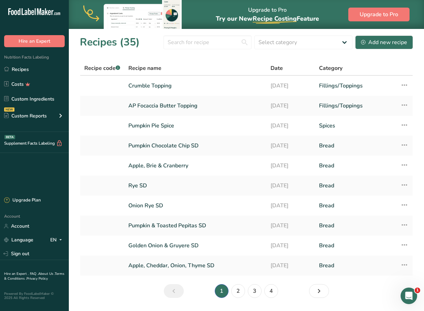
scroll to position [20, 0]
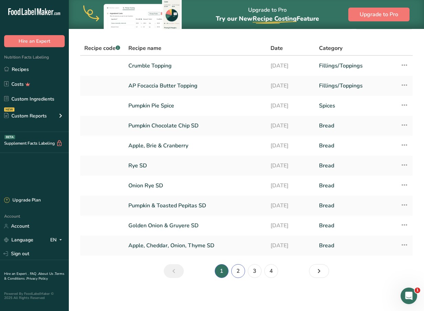
click at [235, 271] on link "2" at bounding box center [238, 271] width 14 height 14
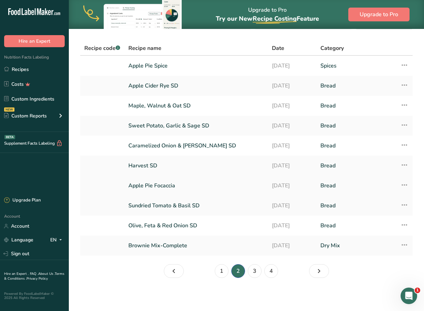
click at [195, 183] on link "Apple Pie Focaccia" at bounding box center [195, 185] width 135 height 14
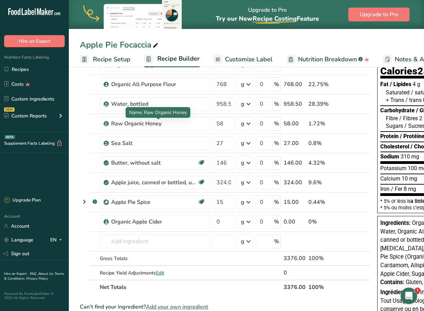
scroll to position [80, 0]
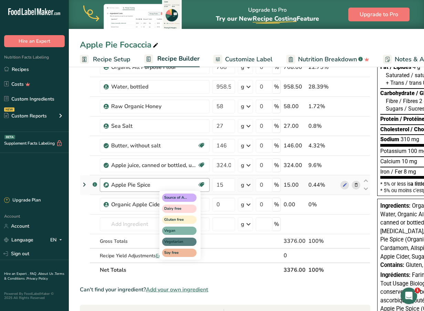
click at [204, 205] on div "Source of Antioxidants Dairy free Gluten free Vegan Vegetarian Soy free" at bounding box center [192, 224] width 66 height 70
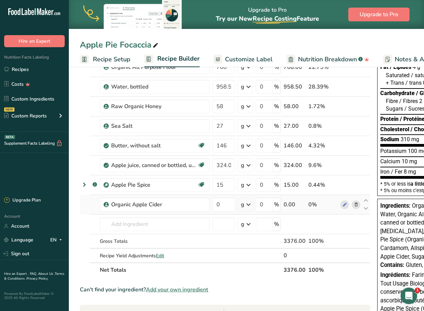
click at [89, 208] on td at bounding box center [85, 205] width 10 height 20
drag, startPoint x: 175, startPoint y: 240, endPoint x: 180, endPoint y: 207, distance: 33.1
click at [180, 207] on tbody "Organic Strong [PERSON_NAME]sFlour 1079.5 g Weight Units g kg mg See more Volum…" at bounding box center [225, 150] width 290 height 224
click at [180, 207] on div "Organic Apple Cider" at bounding box center [154, 204] width 86 height 8
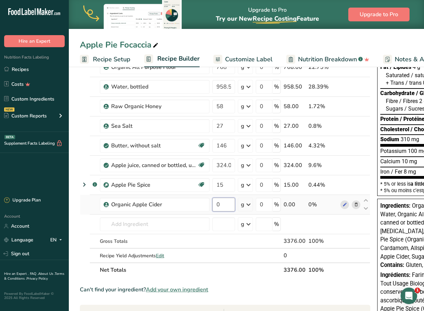
click at [221, 205] on input "0" at bounding box center [223, 205] width 23 height 14
type input "324"
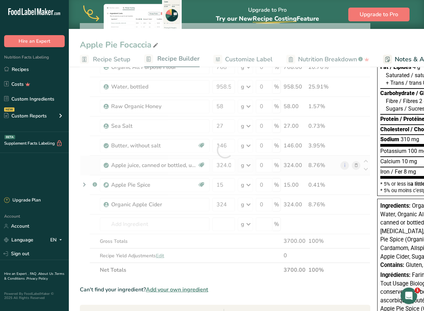
click at [355, 165] on div "Ingredient * Amount * Unit * Waste * .a-a{fill:#347362;}.b-a{fill:#fff;} Grams …" at bounding box center [225, 150] width 291 height 254
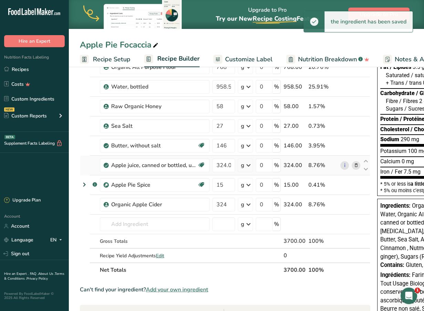
click at [355, 165] on icon at bounding box center [356, 165] width 5 height 7
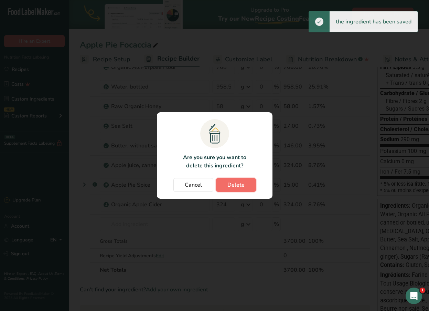
click at [246, 185] on button "Delete" at bounding box center [236, 185] width 40 height 14
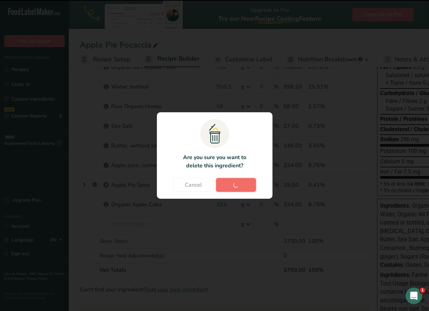
type input "15"
type input "324"
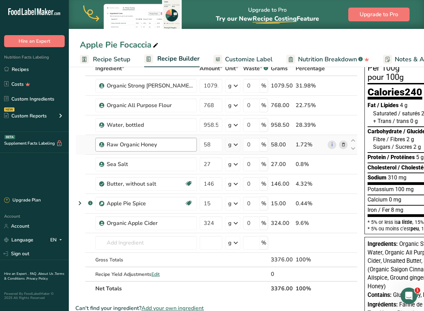
scroll to position [42, 0]
click at [349, 219] on icon at bounding box center [353, 218] width 8 height 5
type input "324"
type input "15"
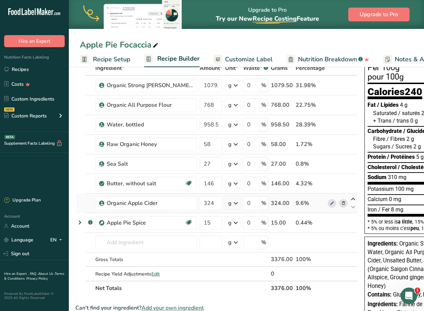
click at [349, 199] on icon at bounding box center [353, 199] width 8 height 5
type input "324"
type input "146"
click at [349, 178] on icon at bounding box center [353, 179] width 8 height 5
type input "324"
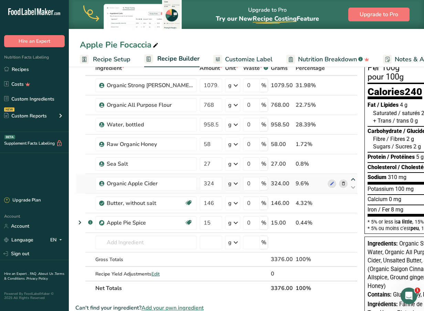
type input "27"
click at [349, 160] on icon at bounding box center [353, 159] width 8 height 5
type input "324"
type input "58"
click at [349, 141] on icon at bounding box center [353, 140] width 8 height 5
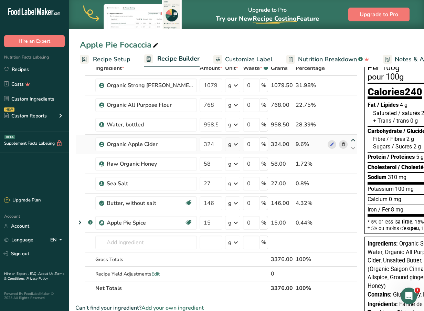
type input "324"
type input "958.5"
click at [349, 128] on icon at bounding box center [353, 128] width 8 height 5
type input "958.5"
type input "324"
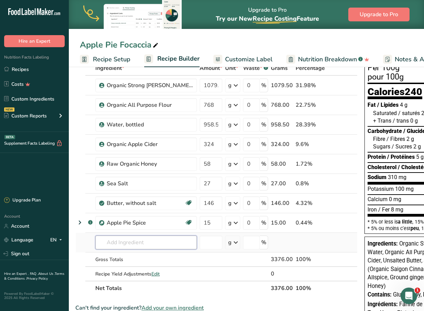
click at [162, 245] on input "text" at bounding box center [146, 242] width 102 height 14
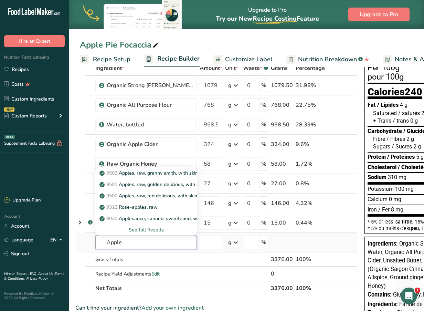
type input "Apple"
click at [135, 226] on div "See full Results" at bounding box center [146, 229] width 91 height 7
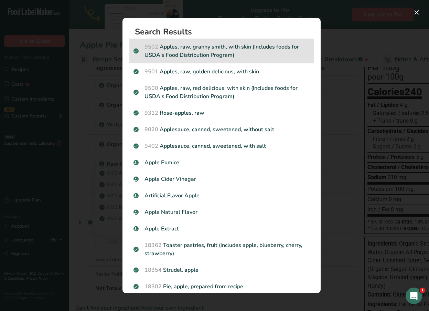
click at [237, 54] on p "9502 Apples, raw, granny smith, with skin (Includes foods for USDA's Food Distr…" at bounding box center [222, 51] width 176 height 17
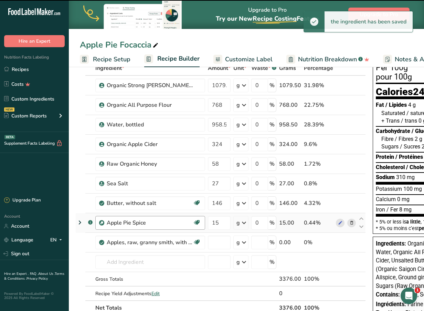
type input "0"
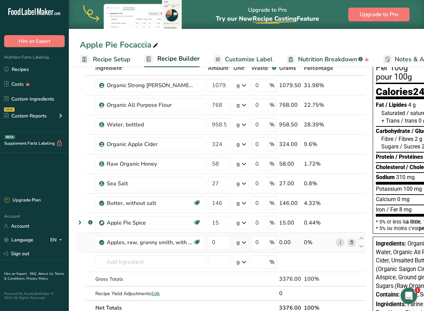
click at [243, 242] on icon at bounding box center [244, 242] width 8 height 12
click at [259, 282] on div "1 medium" at bounding box center [267, 286] width 58 height 10
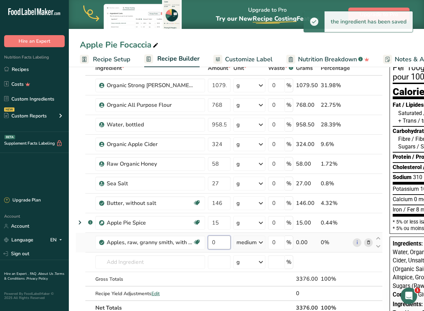
click at [222, 242] on input "0" at bounding box center [219, 242] width 23 height 14
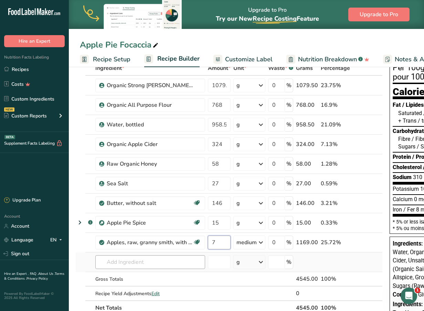
type input "7"
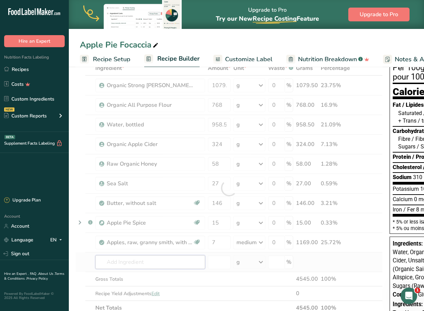
click at [166, 264] on div "Ingredient * Amount * Unit * Waste * .a-a{fill:#347362;}.b-a{fill:#fff;} Grams …" at bounding box center [228, 188] width 307 height 254
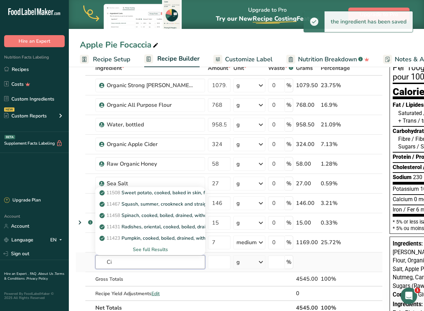
type input "C"
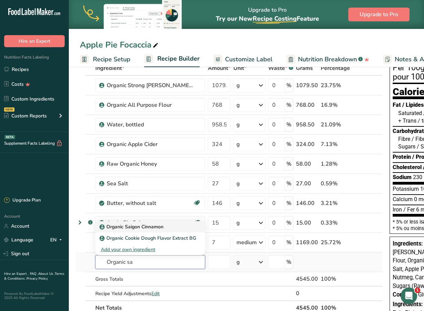
type input "Organic sa"
click at [159, 229] on p "Organic Saigon Cinnamon" at bounding box center [132, 226] width 63 height 7
type input "Organic Saigon Cinnamon"
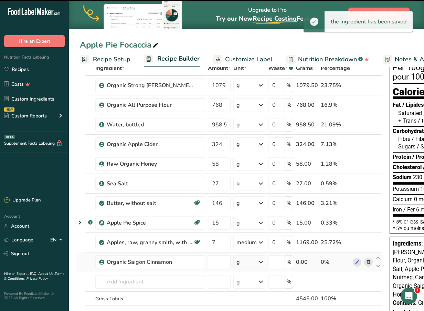
type input "0"
click at [220, 263] on input "0" at bounding box center [219, 262] width 23 height 14
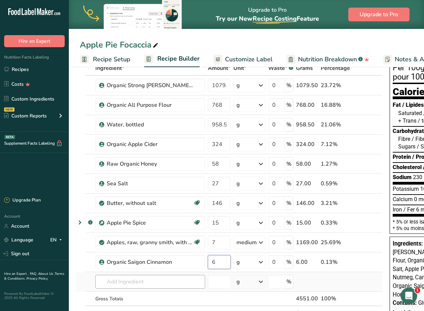
type input "6"
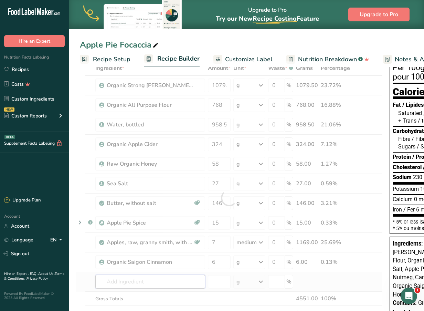
click at [152, 284] on div "Ingredient * Amount * Unit * Waste * .a-a{fill:#347362;}.b-a{fill:#fff;} Grams …" at bounding box center [228, 198] width 307 height 274
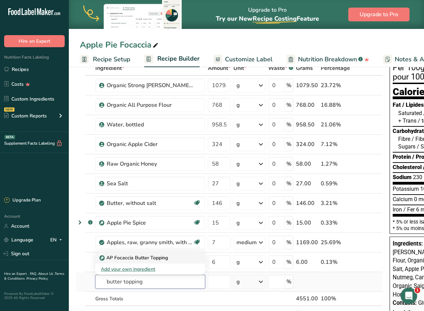
type input "butter topping"
click at [166, 254] on p "AP Focaccia Butter Topping" at bounding box center [134, 257] width 67 height 7
type input "AP Focaccia Butter Topping"
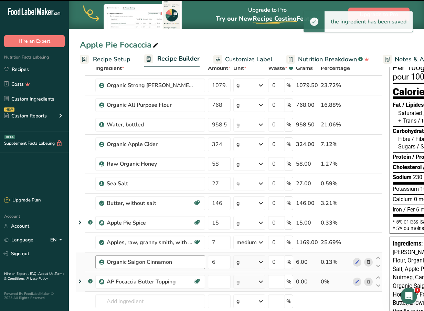
type input "0"
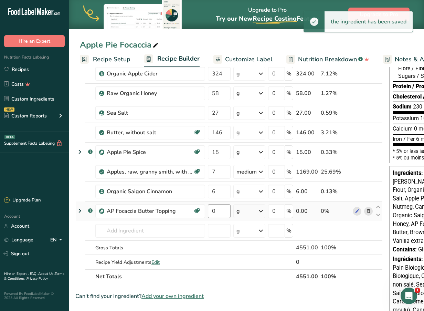
scroll to position [113, 0]
click at [220, 214] on input "0" at bounding box center [219, 211] width 23 height 14
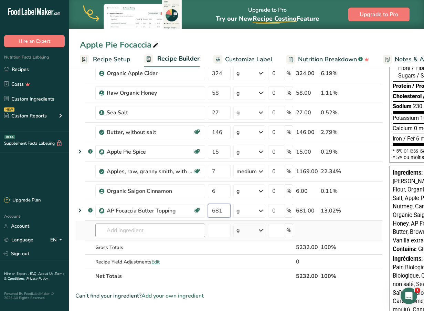
type input "681"
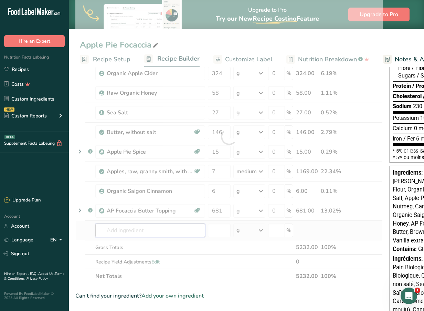
click at [109, 229] on div "Ingredient * Amount * Unit * Waste * .a-a{fill:#347362;}.b-a{fill:#fff;} Grams …" at bounding box center [228, 136] width 307 height 293
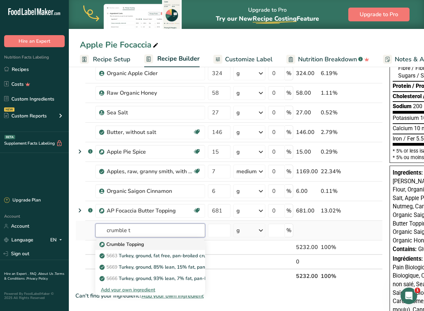
type input "Crumble Topping"
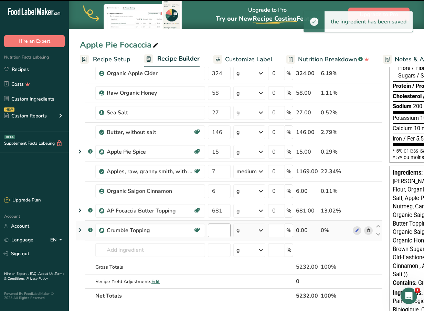
type input "0"
click at [216, 232] on input "0" at bounding box center [219, 230] width 23 height 14
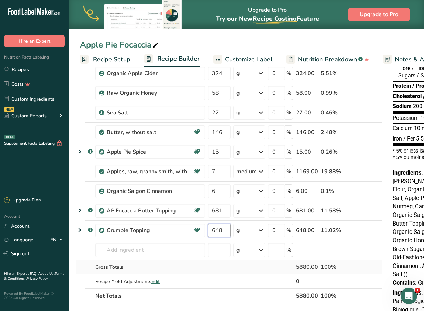
type input "648"
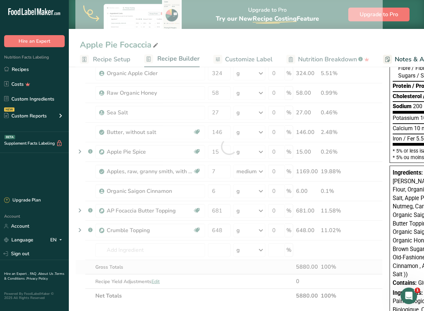
click at [221, 266] on div "Ingredient * Amount * Unit * Waste * .a-a{fill:#347362;}.b-a{fill:#fff;} Grams …" at bounding box center [228, 146] width 307 height 313
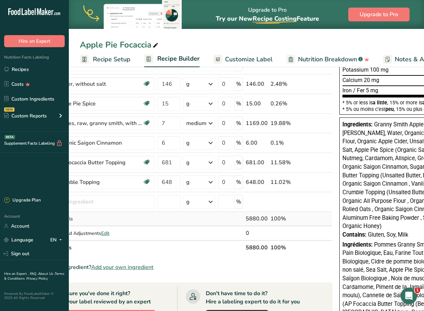
scroll to position [0, 0]
